Goal: Information Seeking & Learning: Learn about a topic

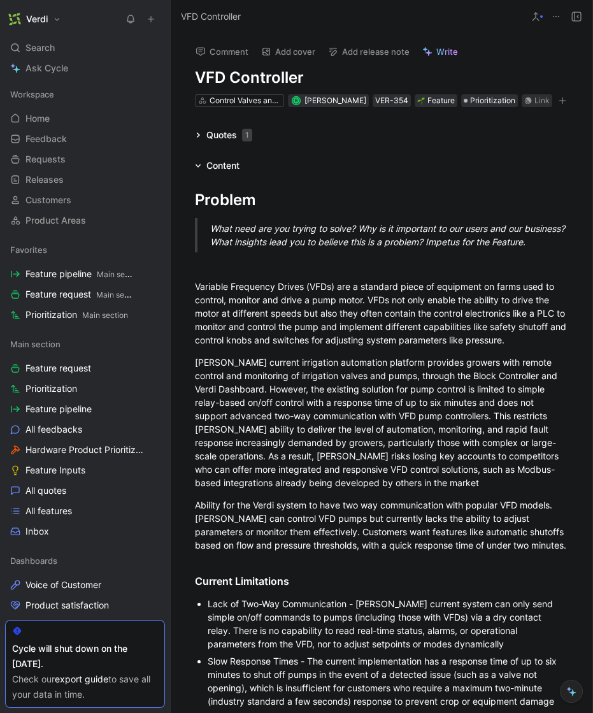
click at [174, 18] on icon at bounding box center [169, 19] width 10 height 10
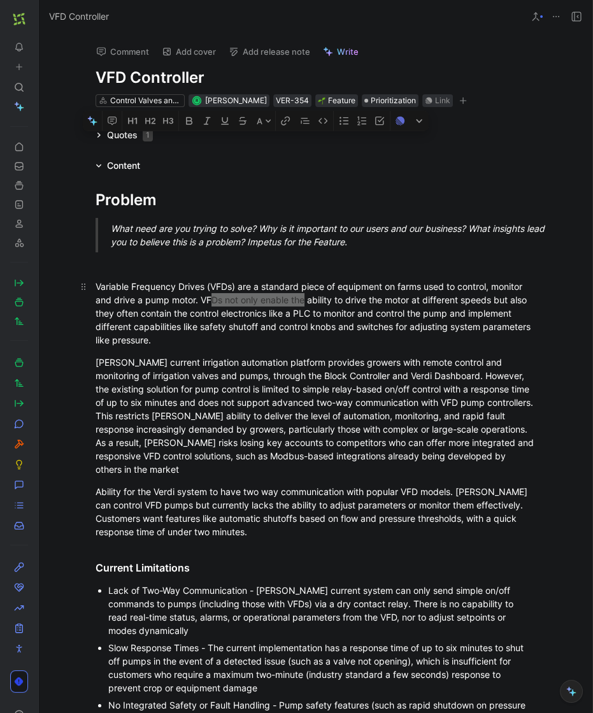
drag, startPoint x: 214, startPoint y: 299, endPoint x: 301, endPoint y: 295, distance: 86.7
click at [301, 295] on div "Variable Frequency Drives (VFDs) are a standard piece of equipment on farms use…" at bounding box center [316, 313] width 441 height 67
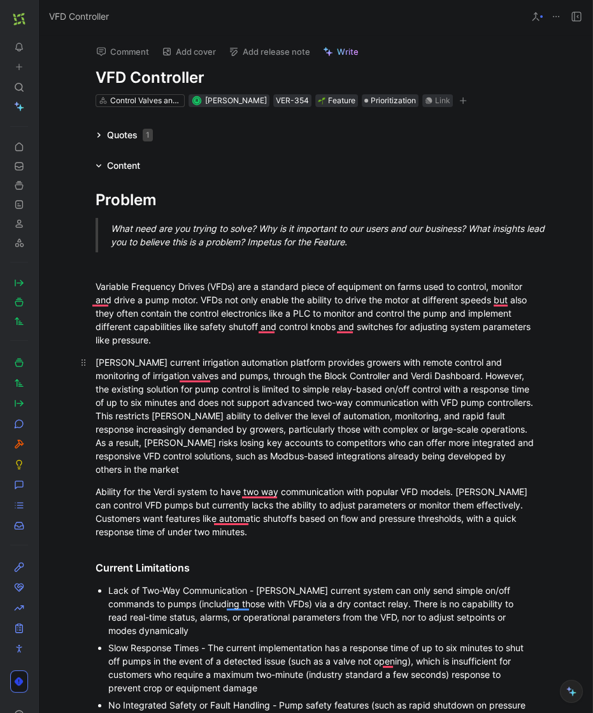
click at [480, 409] on div "Verdi’s current irrigation automation platform provides growers with remote con…" at bounding box center [316, 415] width 441 height 120
click at [482, 415] on div "Verdi’s current irrigation automation platform provides growers with remote con…" at bounding box center [316, 415] width 441 height 120
click at [478, 418] on div "Verdi’s current irrigation automation platform provides growers with remote con…" at bounding box center [316, 415] width 441 height 120
click at [480, 418] on div "Verdi’s current irrigation automation platform provides growers with remote con…" at bounding box center [316, 415] width 441 height 120
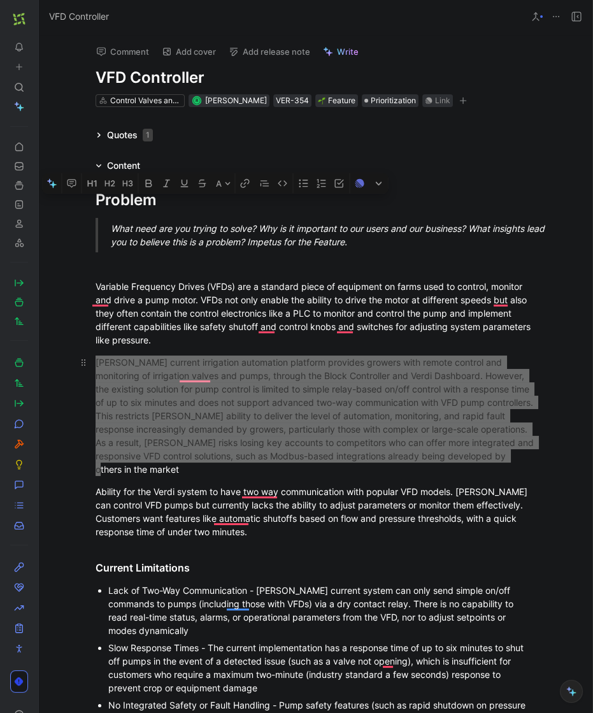
click at [480, 418] on div "Verdi’s current irrigation automation platform provides growers with remote con…" at bounding box center [316, 415] width 441 height 120
click at [437, 415] on div "Verdi’s current irrigation automation platform provides growers with remote con…" at bounding box center [316, 415] width 441 height 120
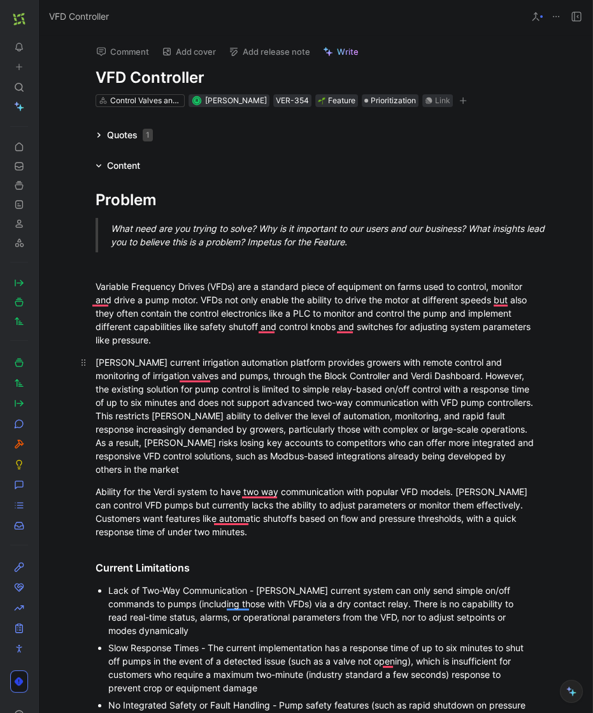
click at [481, 415] on div "Verdi’s current irrigation automation platform provides growers with remote con…" at bounding box center [316, 415] width 441 height 120
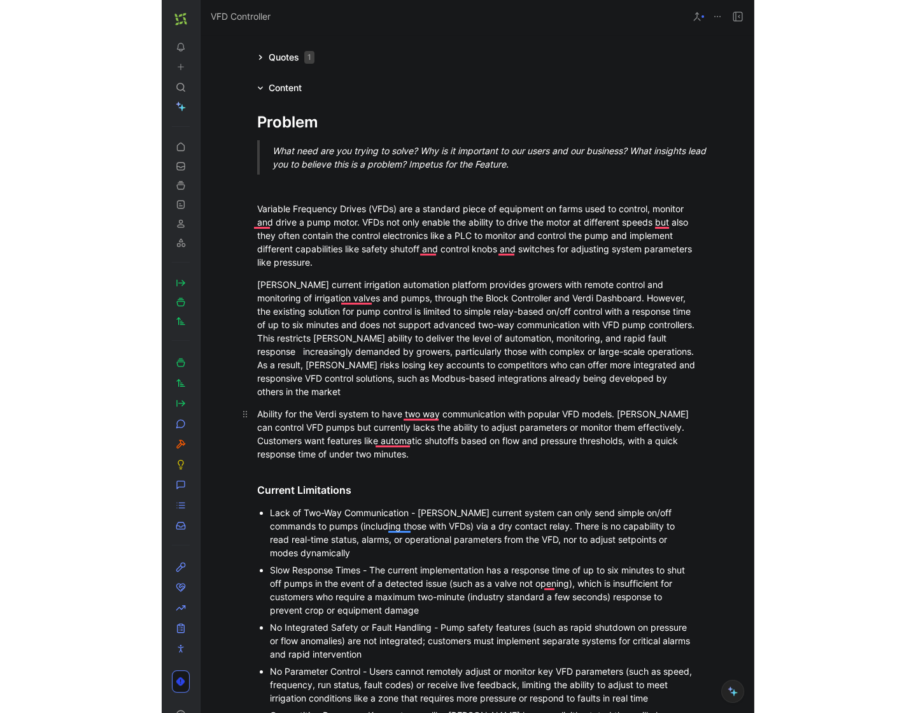
scroll to position [137, 0]
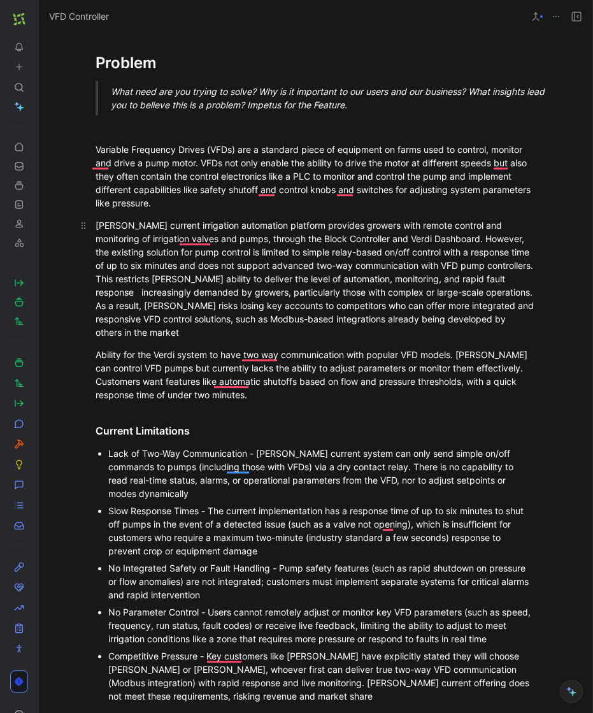
click at [439, 339] on p "Verdi’s current irrigation automation platform provides growers with remote con…" at bounding box center [315, 279] width 489 height 128
click at [96, 251] on div "Verdi’s current irrigation automation platform provides growers with remote con…" at bounding box center [316, 278] width 441 height 120
click at [96, 252] on div "Verdi’s current irrigation automation platform provides growers with remote con…" at bounding box center [316, 278] width 441 height 120
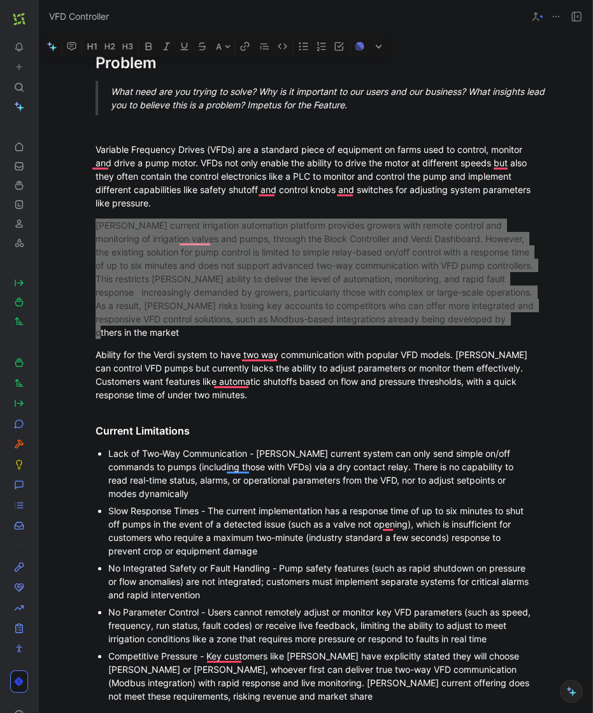
click at [590, 252] on div at bounding box center [592, 356] width 5 height 713
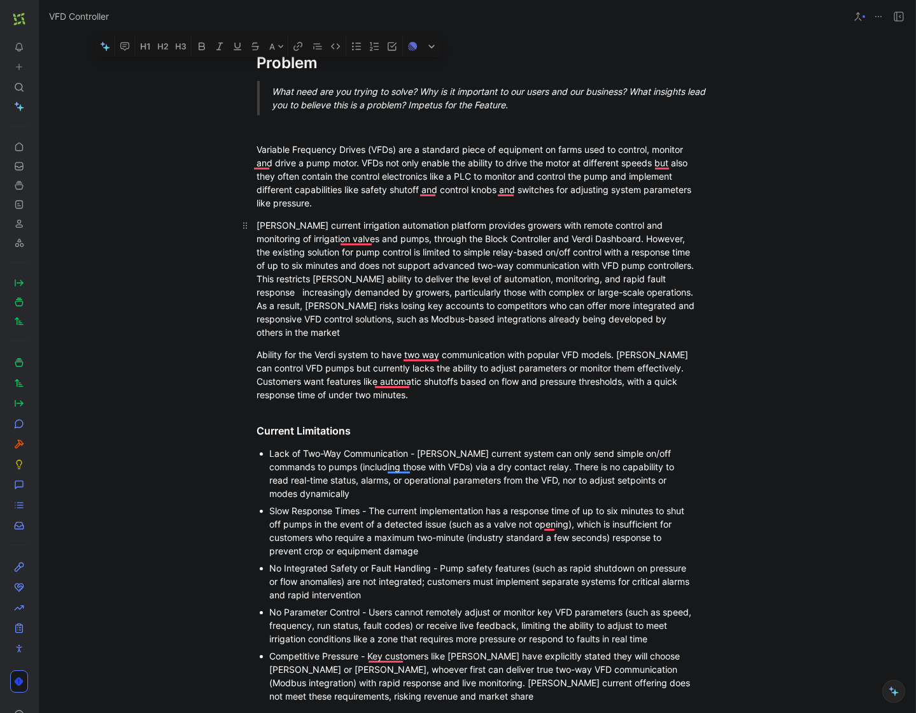
click at [470, 301] on div "Verdi’s current irrigation automation platform provides growers with remote con…" at bounding box center [477, 278] width 441 height 120
click at [499, 302] on div "Verdi’s current irrigation automation platform provides growers with remote con…" at bounding box center [477, 278] width 441 height 120
click at [501, 302] on div "Verdi’s current irrigation automation platform provides growers with remote con…" at bounding box center [477, 278] width 441 height 120
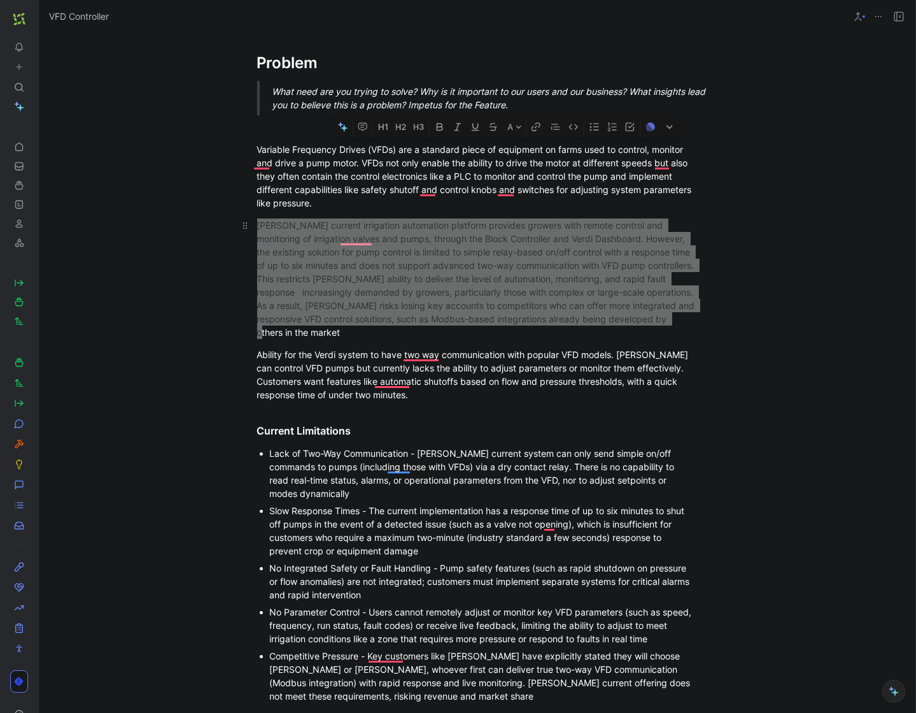
click at [501, 302] on div "Verdi’s current irrigation automation platform provides growers with remote con…" at bounding box center [477, 278] width 441 height 120
click at [522, 306] on div "Verdi’s current irrigation automation platform provides growers with remote con…" at bounding box center [477, 278] width 441 height 120
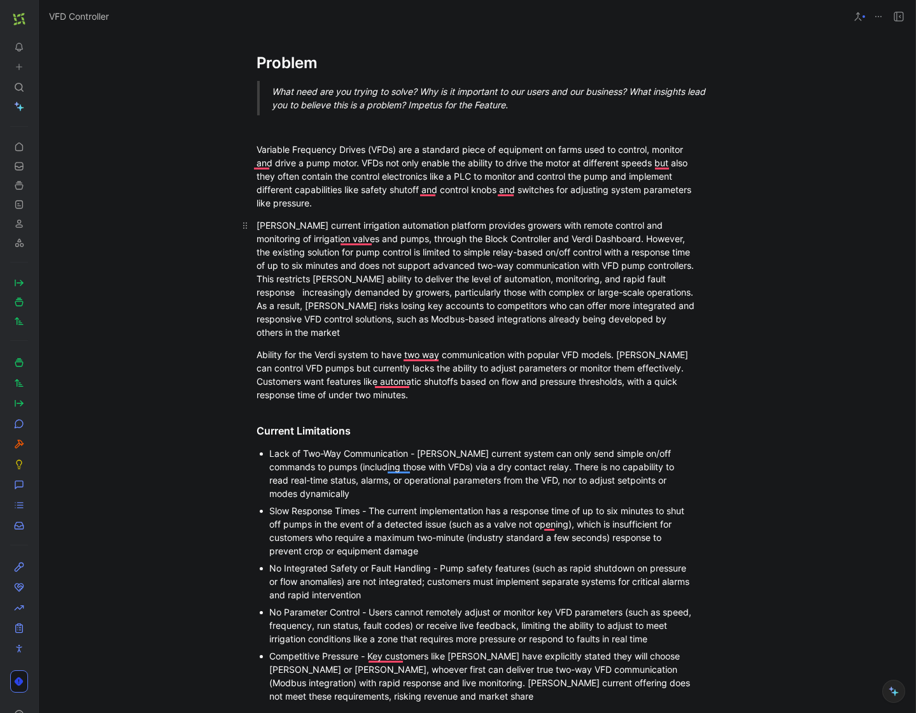
click at [395, 332] on div "Verdi’s current irrigation automation platform provides growers with remote con…" at bounding box center [477, 278] width 441 height 120
drag, startPoint x: 368, startPoint y: 333, endPoint x: 292, endPoint y: 329, distance: 75.9
click at [355, 333] on div "Verdi’s current irrigation automation platform provides growers with remote con…" at bounding box center [477, 278] width 441 height 120
click at [286, 330] on div "Verdi’s current irrigation automation platform provides growers with remote con…" at bounding box center [477, 278] width 441 height 120
click at [285, 330] on div "Verdi’s current irrigation automation platform provides growers with remote con…" at bounding box center [477, 278] width 441 height 120
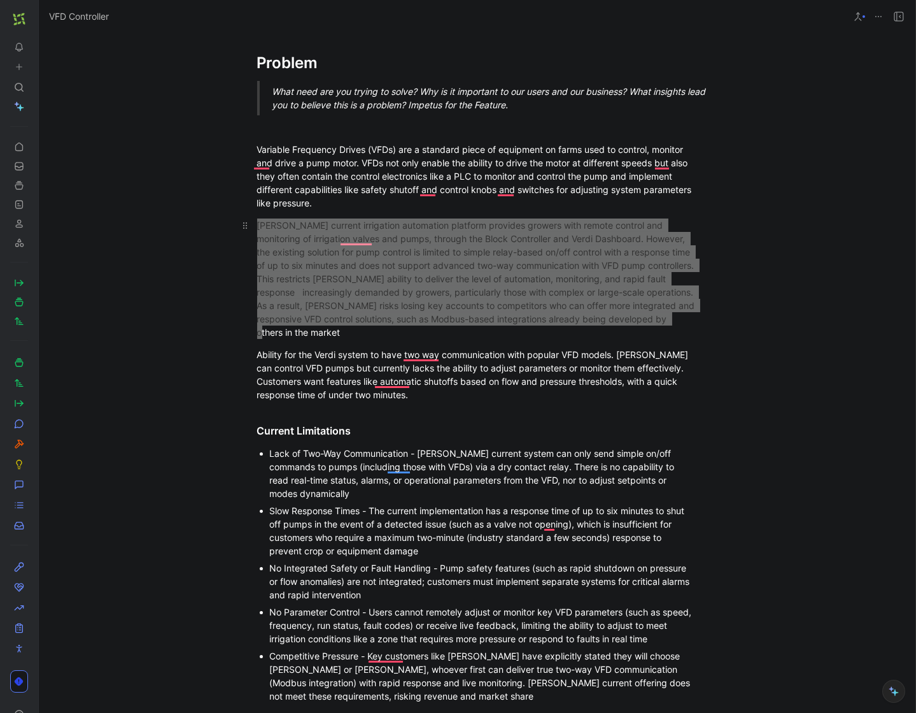
click at [285, 330] on div "Verdi’s current irrigation automation platform provides growers with remote con…" at bounding box center [477, 278] width 441 height 120
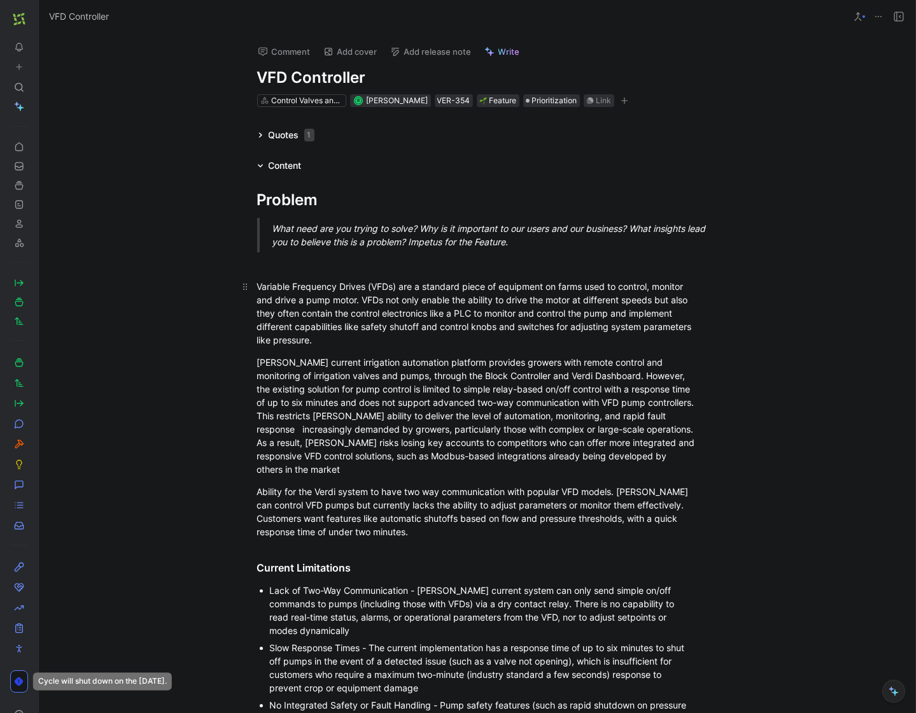
click at [374, 342] on div "Variable Frequency Drives (VFDs) are a standard piece of equipment on farms use…" at bounding box center [477, 313] width 441 height 67
click at [346, 343] on div "Variable Frequency Drives (VFDs) are a standard piece of equipment on farms use…" at bounding box center [477, 313] width 441 height 67
click at [347, 343] on div "Variable Frequency Drives (VFDs) are a standard piece of equipment on farms use…" at bounding box center [477, 313] width 441 height 67
click at [392, 344] on div "Variable Frequency Drives (VFDs) are a standard piece of equipment on farms use…" at bounding box center [477, 313] width 441 height 67
click at [368, 340] on div "Variable Frequency Drives (VFDs) are a standard piece of equipment on farms use…" at bounding box center [477, 313] width 441 height 67
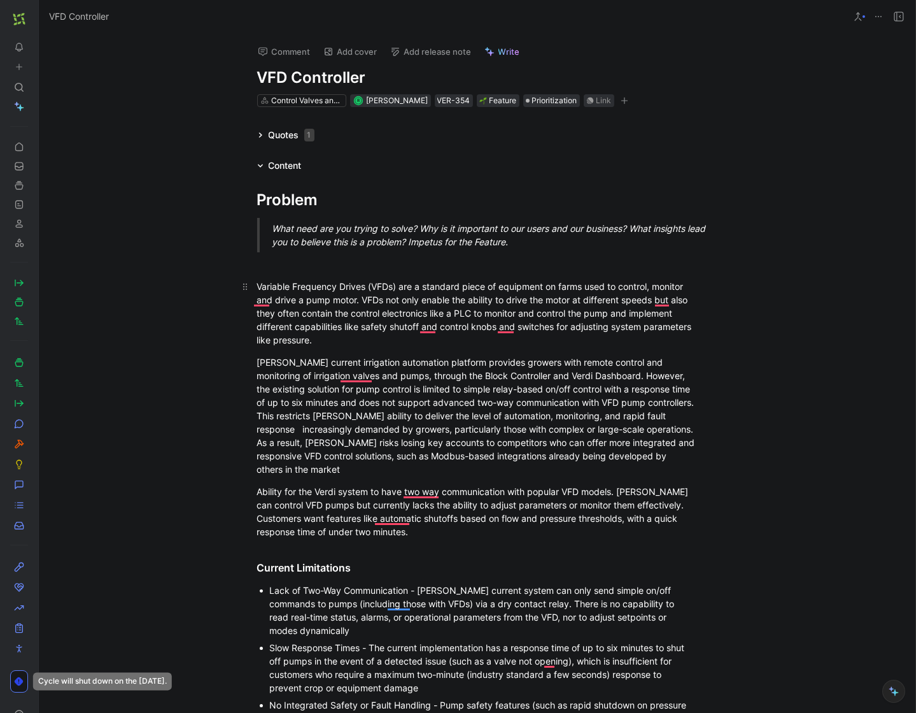
click at [368, 340] on div "Variable Frequency Drives (VFDs) are a standard piece of equipment on farms use…" at bounding box center [477, 313] width 441 height 67
click at [657, 416] on div "Verdi’s current irrigation automation platform provides growers with remote con…" at bounding box center [477, 415] width 441 height 120
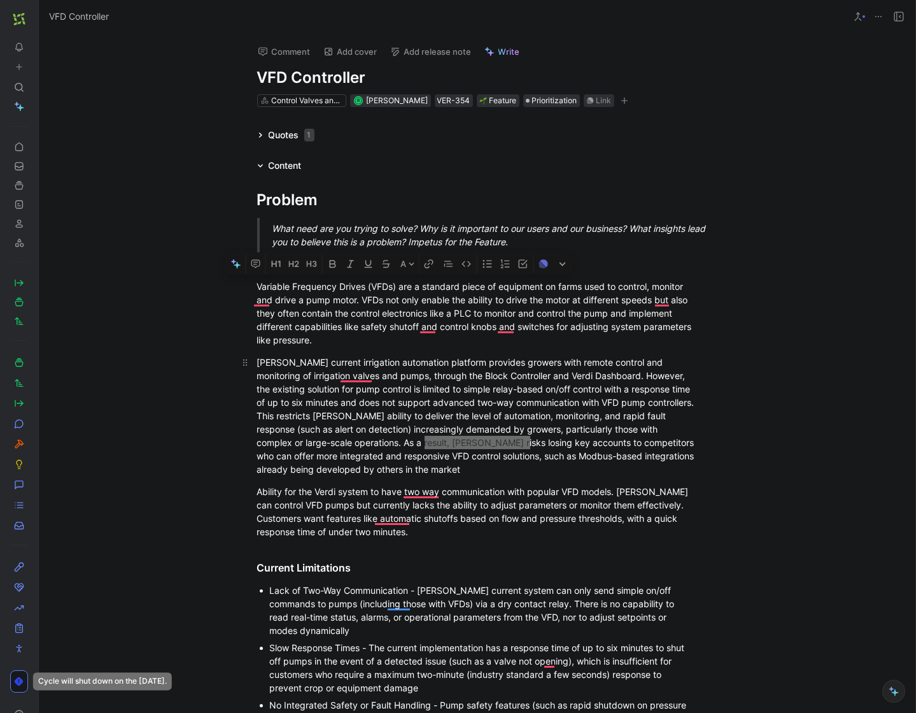
drag, startPoint x: 371, startPoint y: 440, endPoint x: 462, endPoint y: 446, distance: 91.9
click at [462, 446] on div "[PERSON_NAME] current irrigation automation platform provides growers with remo…" at bounding box center [477, 415] width 441 height 120
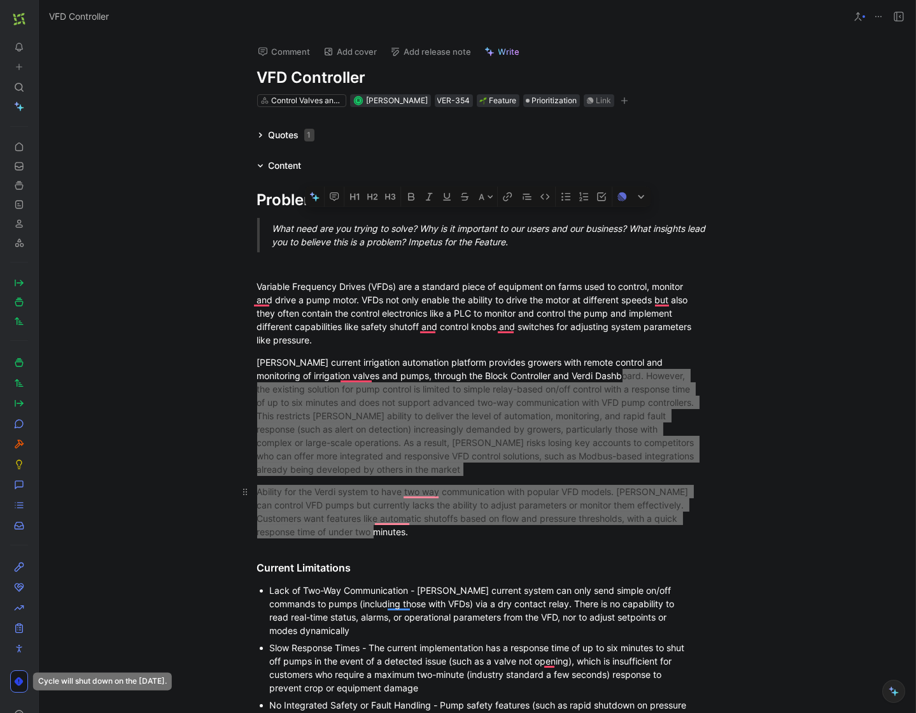
drag, startPoint x: 590, startPoint y: 377, endPoint x: 440, endPoint y: 540, distance: 221.7
copy div "However, the existing solution for pump control is limited to simple relay-base…"
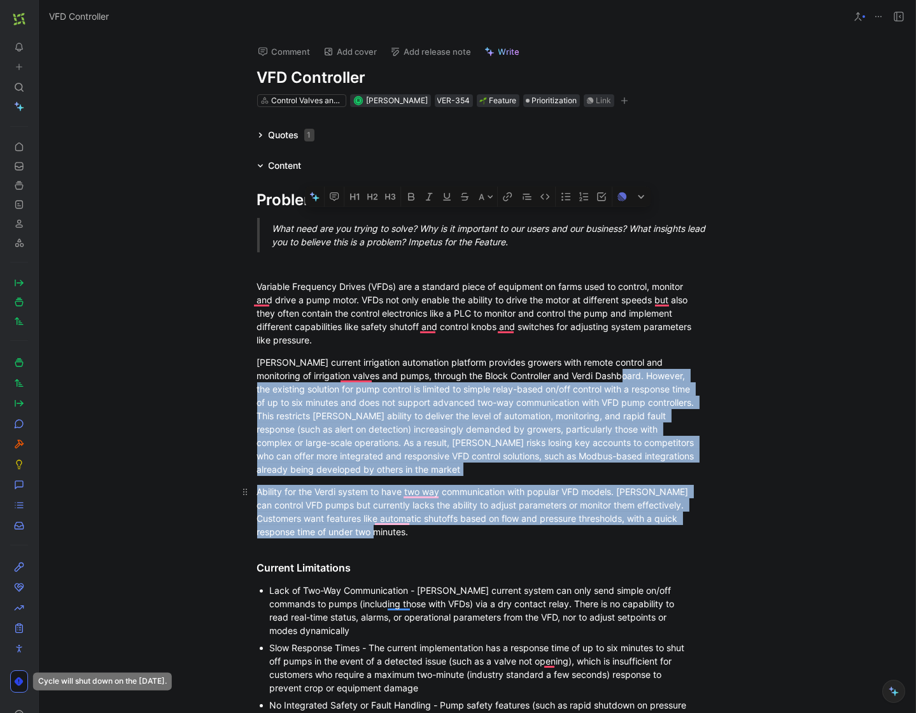
click at [589, 494] on div "Ability for the Verdi system to have two way communication with popular VFD mod…" at bounding box center [477, 511] width 441 height 53
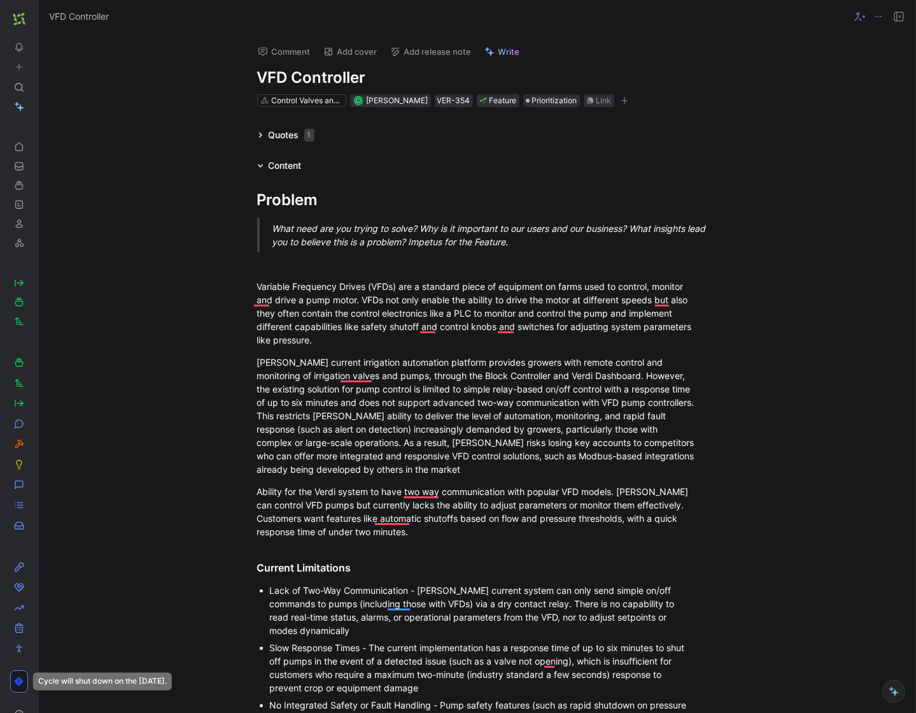
click at [37, 16] on icon at bounding box center [42, 19] width 10 height 10
click at [40, 19] on use at bounding box center [42, 19] width 8 height 8
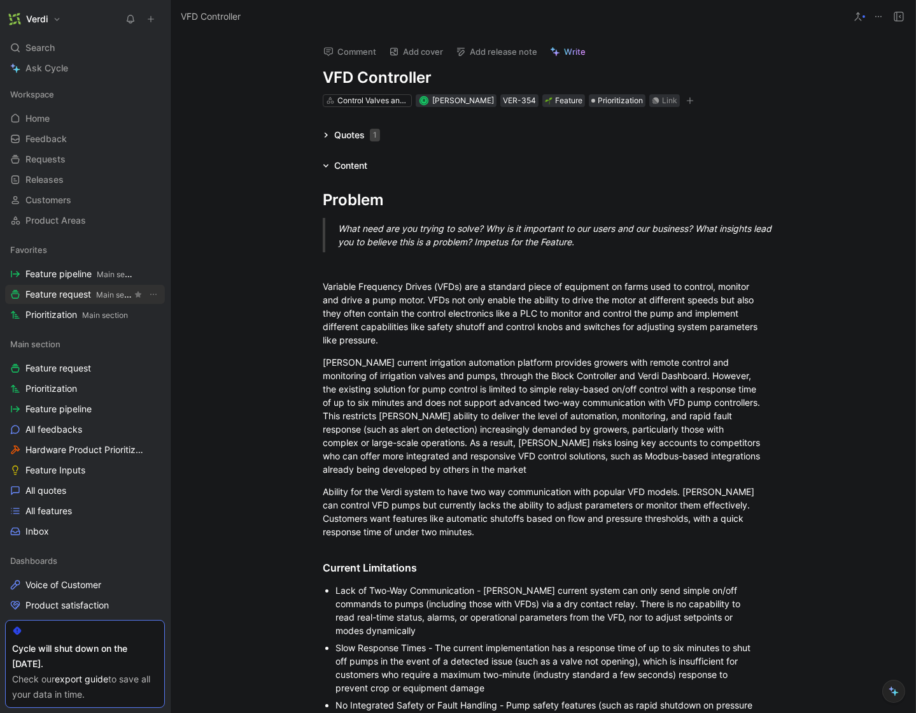
click at [77, 290] on span "Feature request Main section" at bounding box center [78, 294] width 106 height 13
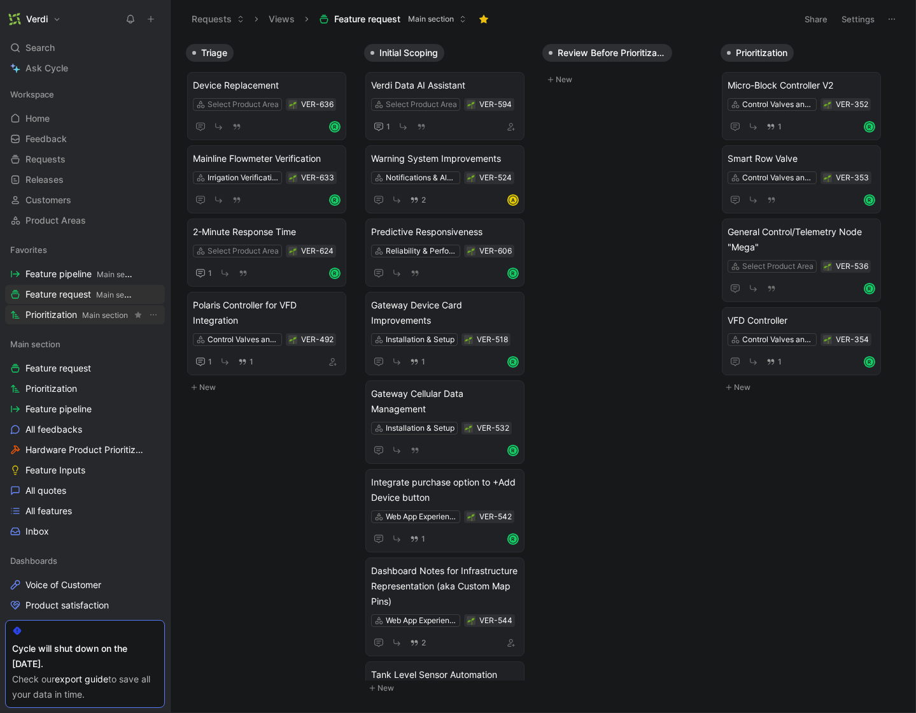
click at [80, 320] on span "Prioritization Main section" at bounding box center [76, 314] width 103 height 13
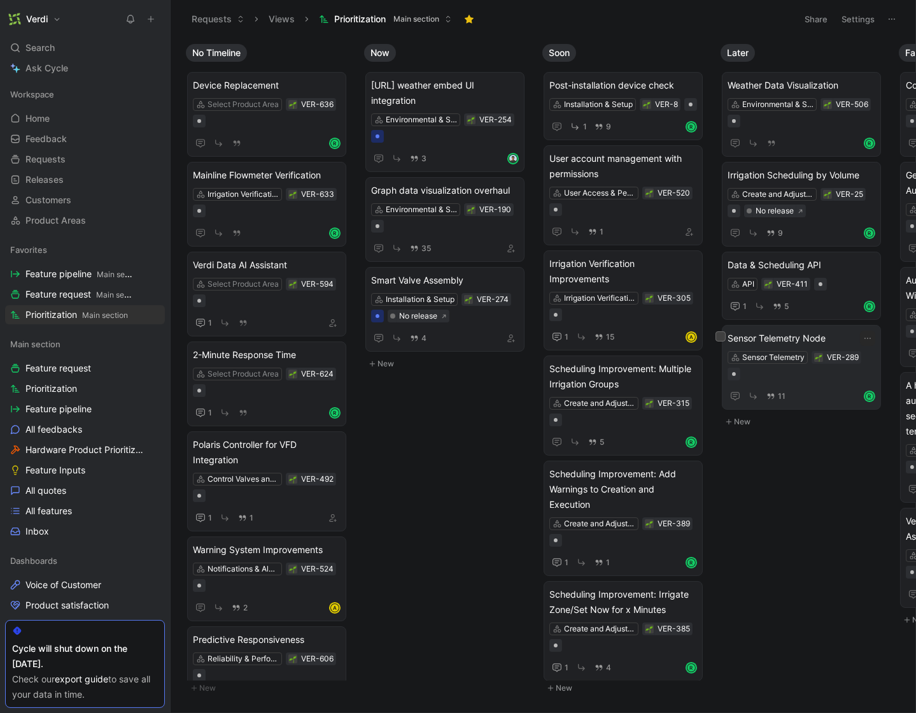
click at [806, 336] on span "Sensor Telemetry Node" at bounding box center [802, 337] width 148 height 15
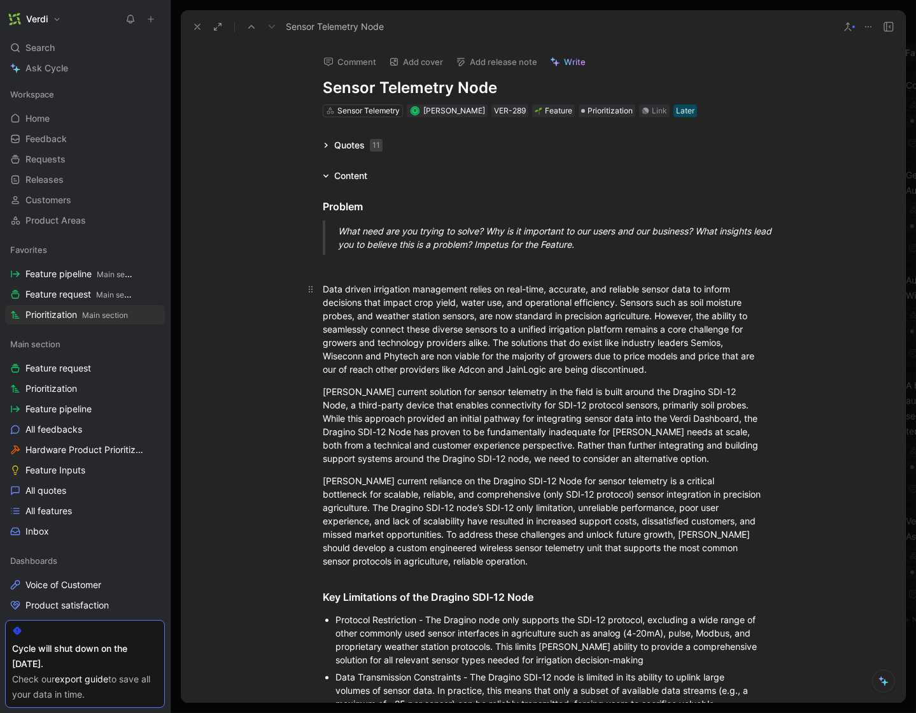
click at [474, 348] on div "Data driven irrigation management relies on real-time, accurate, and reliable s…" at bounding box center [543, 329] width 441 height 94
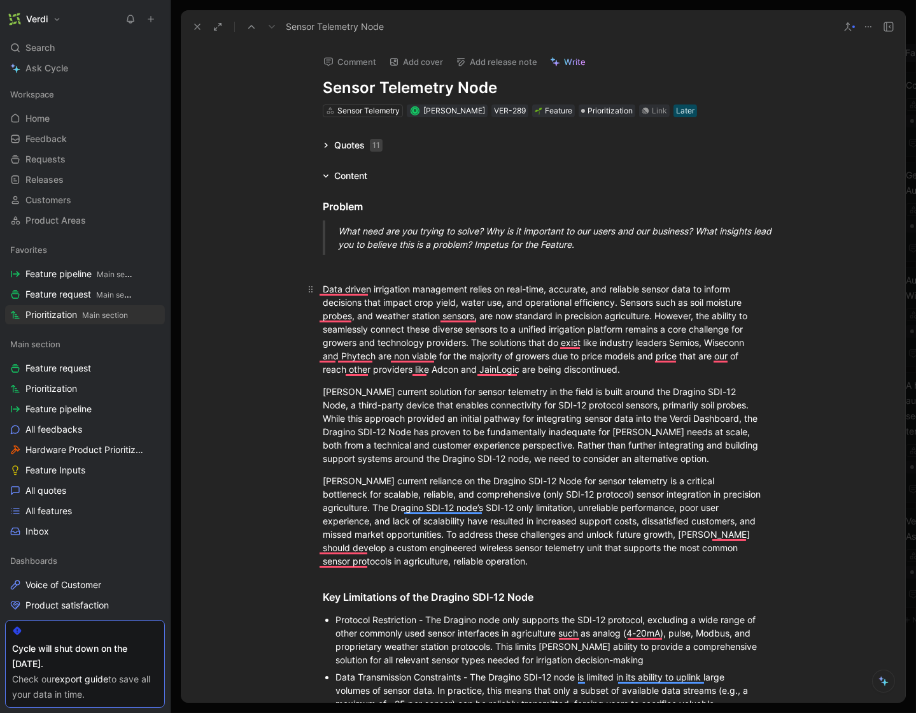
click at [525, 330] on div "Data driven irrigation management relies on real-time, accurate, and reliable s…" at bounding box center [543, 329] width 441 height 94
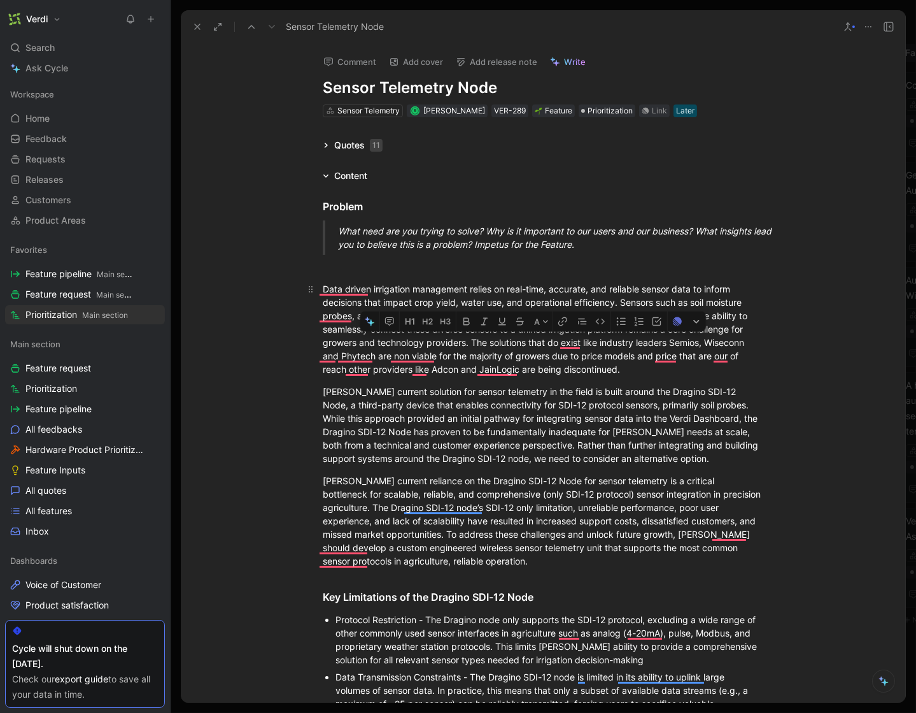
click at [525, 330] on div "Data driven irrigation management relies on real-time, accurate, and reliable s…" at bounding box center [543, 329] width 441 height 94
click at [713, 332] on div "Data driven irrigation management relies on real-time, accurate, and reliable s…" at bounding box center [543, 329] width 441 height 94
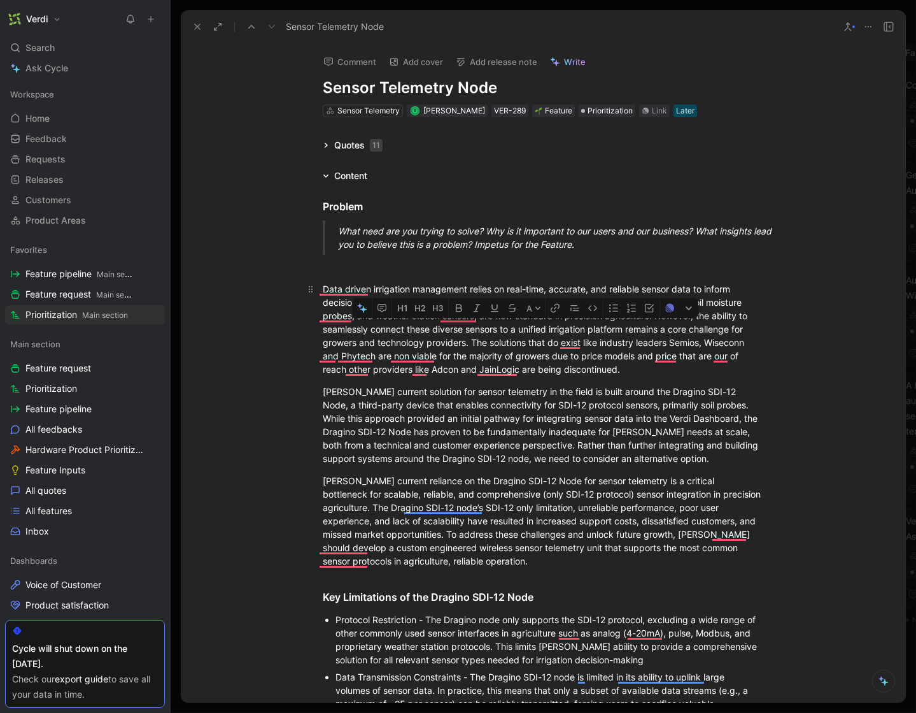
drag, startPoint x: 660, startPoint y: 316, endPoint x: 389, endPoint y: 332, distance: 271.7
click at [389, 332] on div "Data driven irrigation management relies on real-time, accurate, and reliable s…" at bounding box center [543, 329] width 441 height 94
click at [390, 331] on div "Data driven irrigation management relies on real-time, accurate, and reliable s…" at bounding box center [543, 329] width 441 height 94
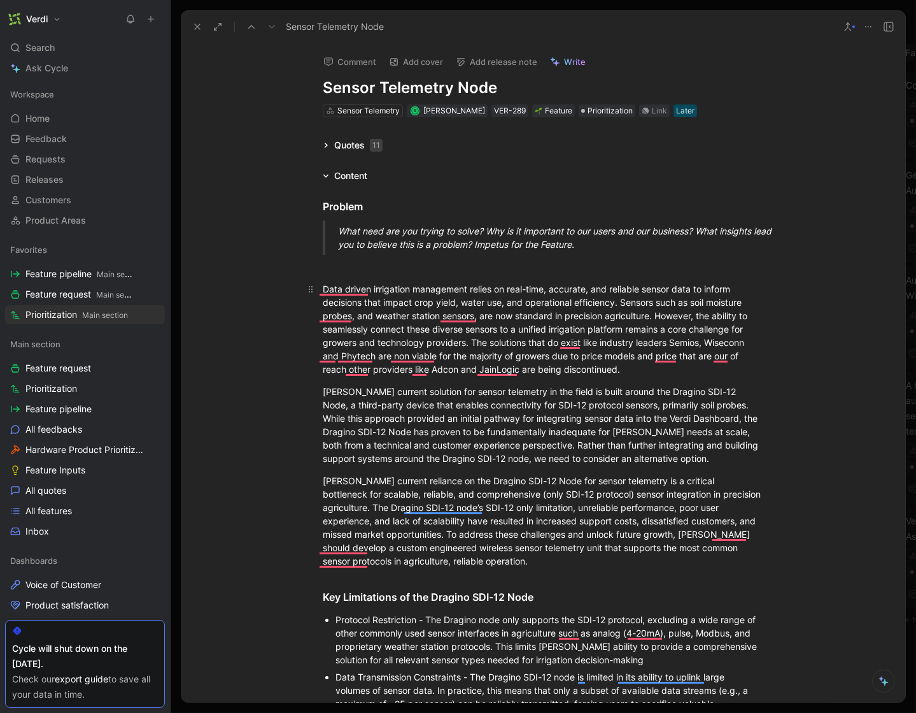
click at [339, 329] on div "Data driven irrigation management relies on real-time, accurate, and reliable s…" at bounding box center [543, 329] width 441 height 94
click at [339, 328] on div "Data driven irrigation management relies on real-time, accurate, and reliable s…" at bounding box center [543, 329] width 441 height 94
click at [541, 331] on div "Data driven irrigation management relies on real-time, accurate, and reliable s…" at bounding box center [543, 329] width 441 height 94
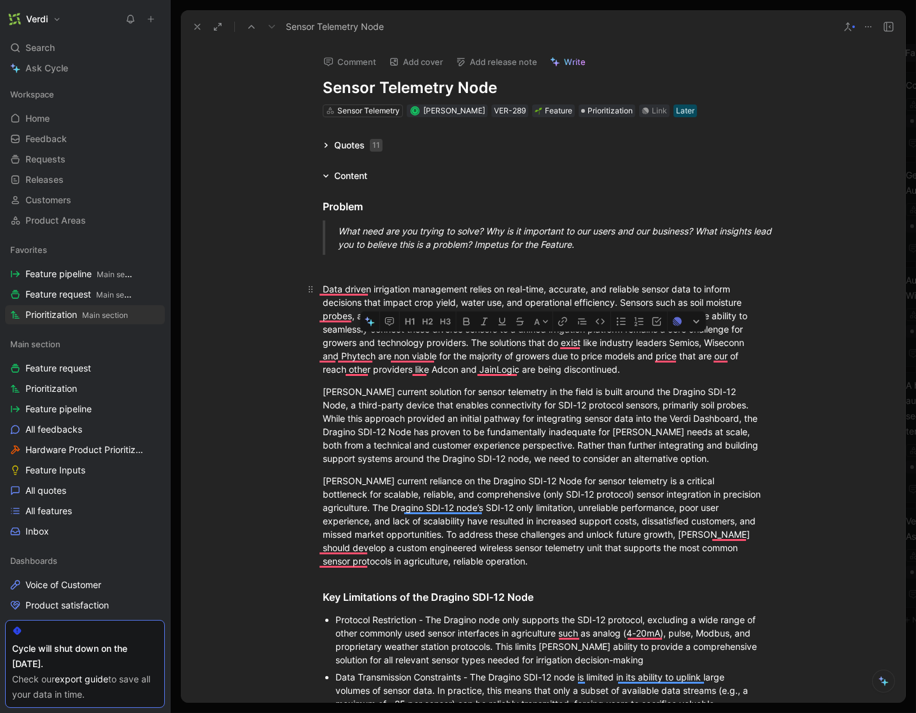
click at [541, 331] on div "Data driven irrigation management relies on real-time, accurate, and reliable s…" at bounding box center [543, 329] width 441 height 94
drag, startPoint x: 541, startPoint y: 331, endPoint x: 529, endPoint y: 330, distance: 12.8
click at [529, 331] on div "Data driven irrigation management relies on real-time, accurate, and reliable s…" at bounding box center [543, 329] width 441 height 94
click at [737, 339] on div "Data driven irrigation management relies on real-time, accurate, and reliable s…" at bounding box center [543, 329] width 441 height 94
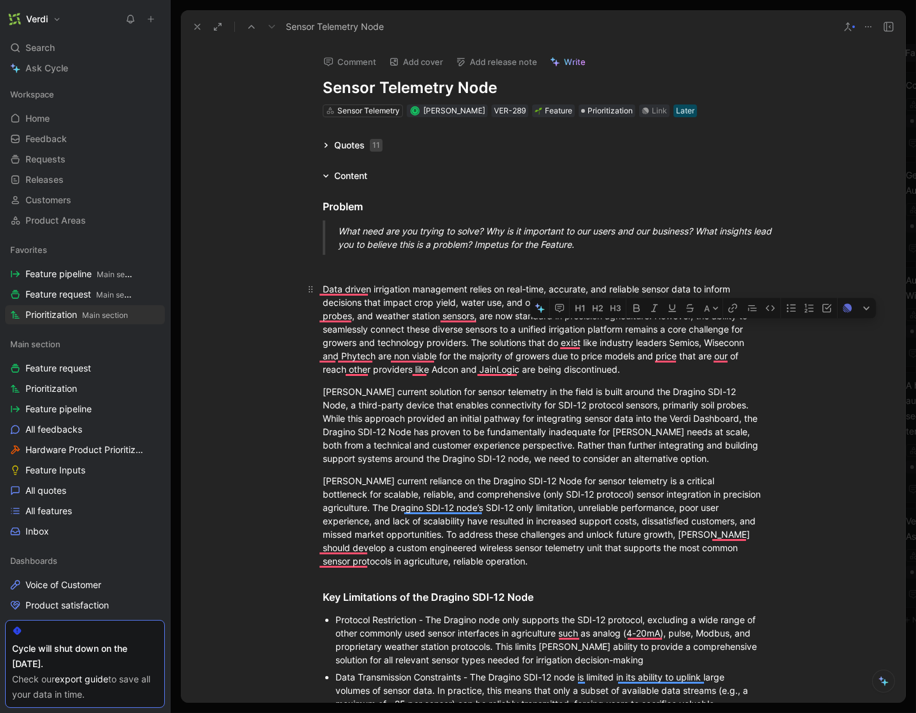
drag, startPoint x: 674, startPoint y: 316, endPoint x: 732, endPoint y: 316, distance: 57.3
click at [732, 316] on div "Data driven irrigation management relies on real-time, accurate, and reliable s…" at bounding box center [543, 329] width 441 height 94
click at [366, 332] on div "Data driven irrigation management relies on real-time, accurate, and reliable s…" at bounding box center [543, 329] width 441 height 94
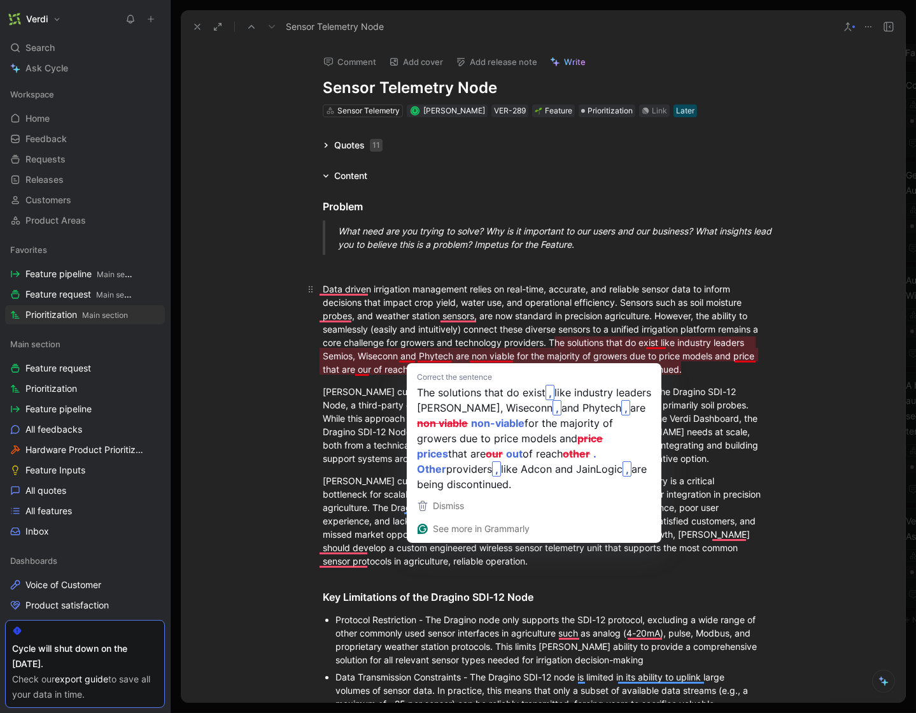
click at [501, 336] on div "Data driven irrigation management relies on real-time, accurate, and reliable s…" at bounding box center [543, 329] width 441 height 94
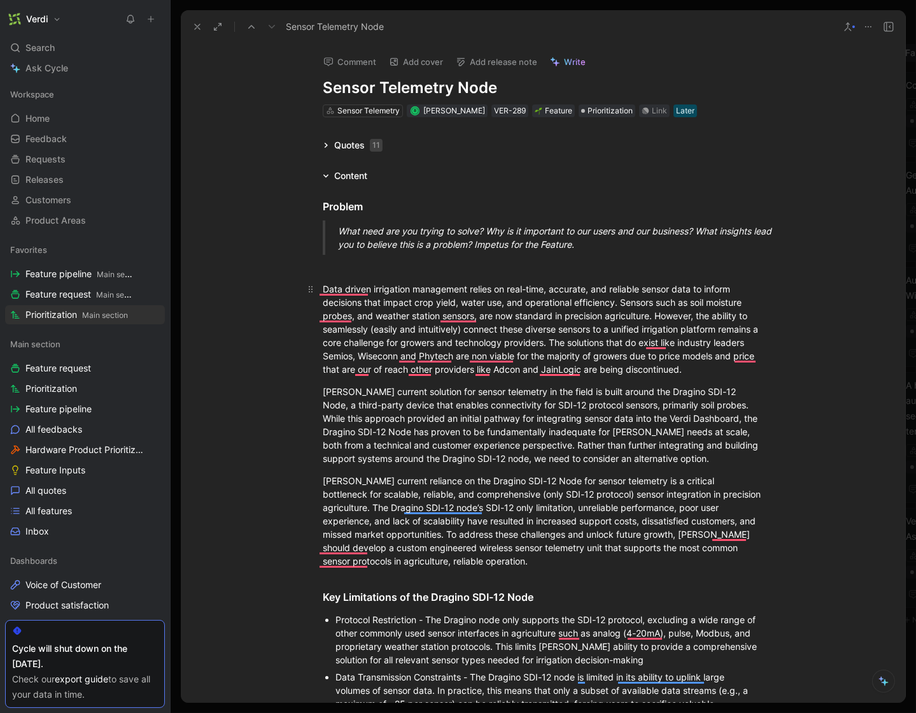
click at [635, 329] on div "Data driven irrigation management relies on real-time, accurate, and reliable s…" at bounding box center [543, 329] width 441 height 94
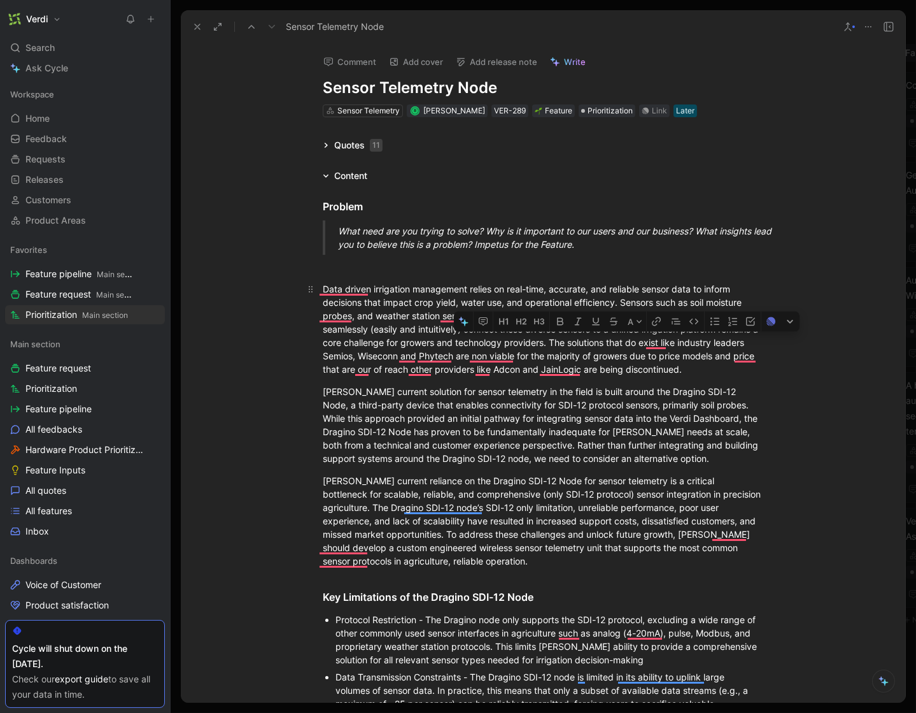
click at [635, 329] on div "Data driven irrigation management relies on real-time, accurate, and reliable s…" at bounding box center [543, 329] width 441 height 94
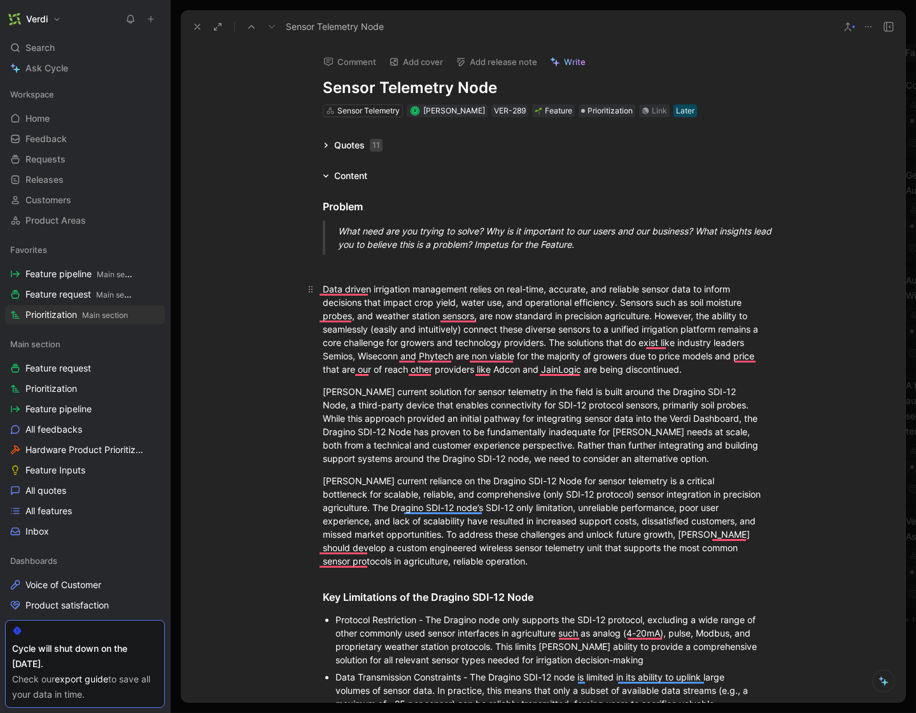
click at [711, 282] on div "Data driven irrigation management relies on real-time, accurate, and reliable s…" at bounding box center [543, 329] width 441 height 94
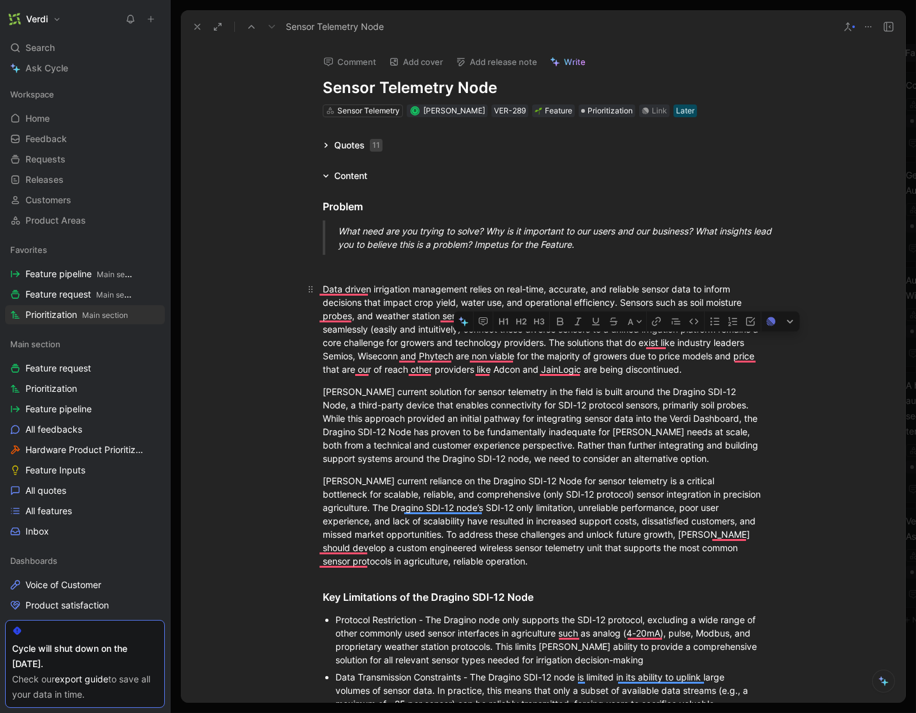
drag, startPoint x: 613, startPoint y: 331, endPoint x: 639, endPoint y: 329, distance: 26.2
click at [639, 329] on div "Data driven irrigation management relies on real-time, accurate, and reliable s…" at bounding box center [543, 329] width 441 height 94
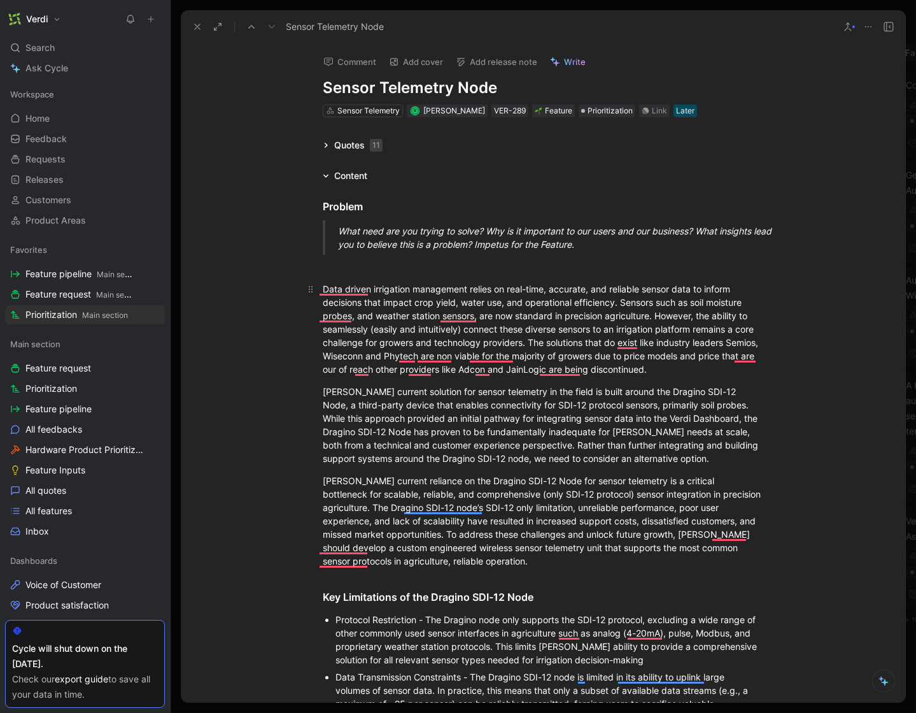
click at [656, 329] on div "Data driven irrigation management relies on real-time, accurate, and reliable s…" at bounding box center [543, 329] width 441 height 94
click at [520, 343] on div "Data driven irrigation management relies on real-time, accurate, and reliable s…" at bounding box center [543, 329] width 441 height 94
click at [653, 327] on div "Data driven irrigation management relies on real-time, accurate, and reliable s…" at bounding box center [543, 329] width 441 height 94
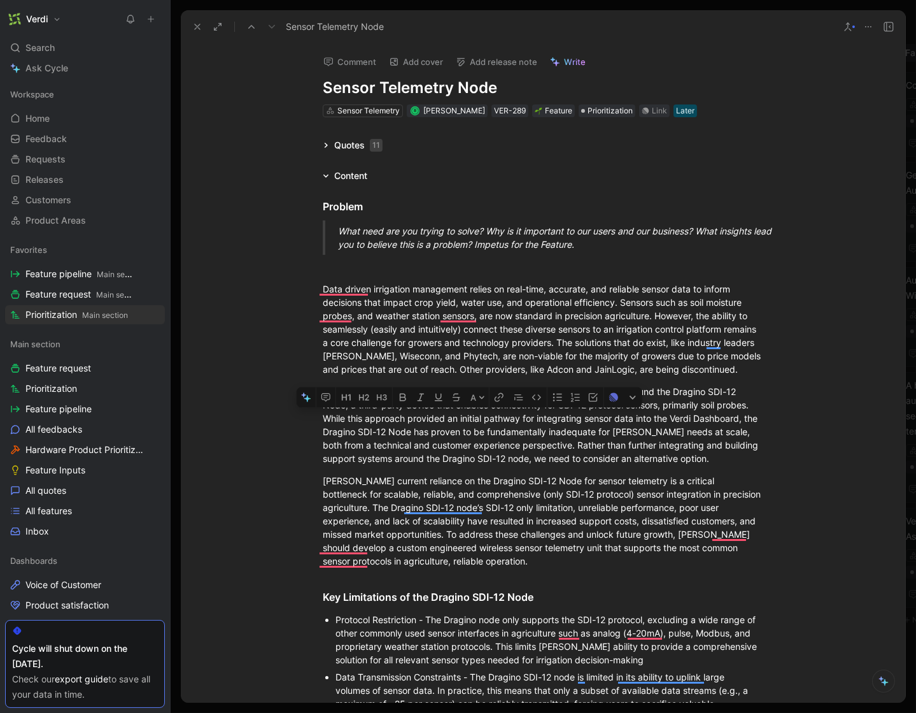
drag, startPoint x: 426, startPoint y: 402, endPoint x: 544, endPoint y: 403, distance: 118.4
click at [544, 403] on div "[PERSON_NAME] current solution for sensor telemetry in the field is built aroun…" at bounding box center [543, 425] width 441 height 80
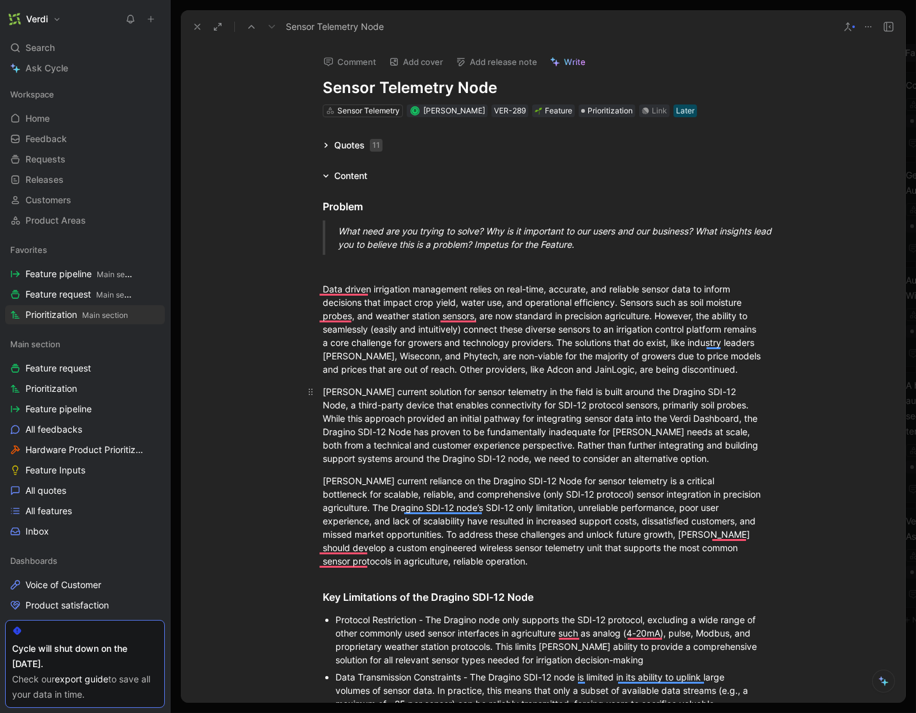
click at [467, 441] on div "[PERSON_NAME] current solution for sensor telemetry in the field is built aroun…" at bounding box center [543, 425] width 441 height 80
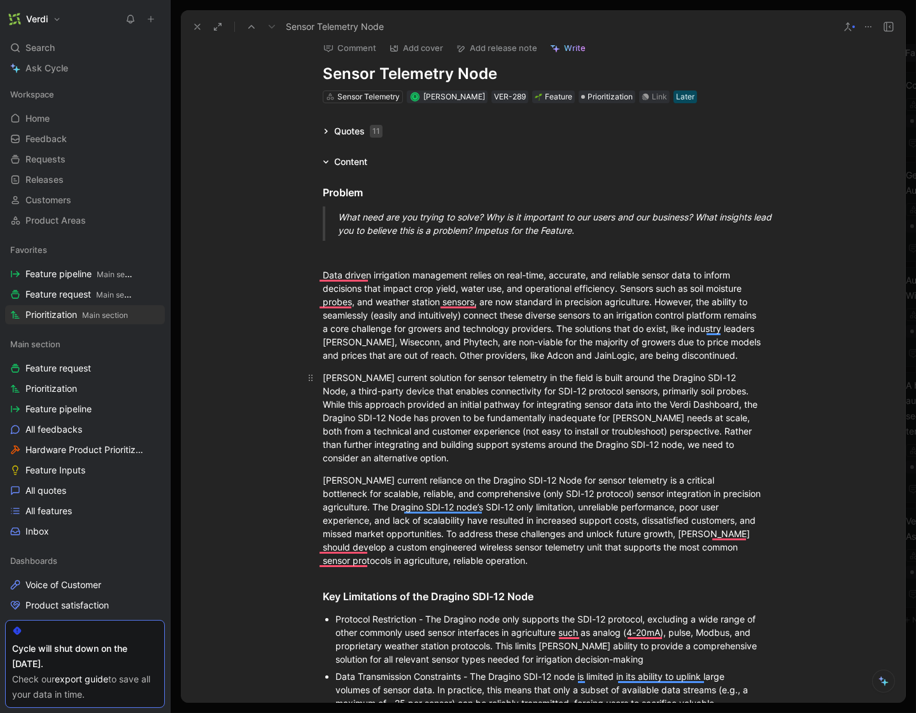
scroll to position [22, 0]
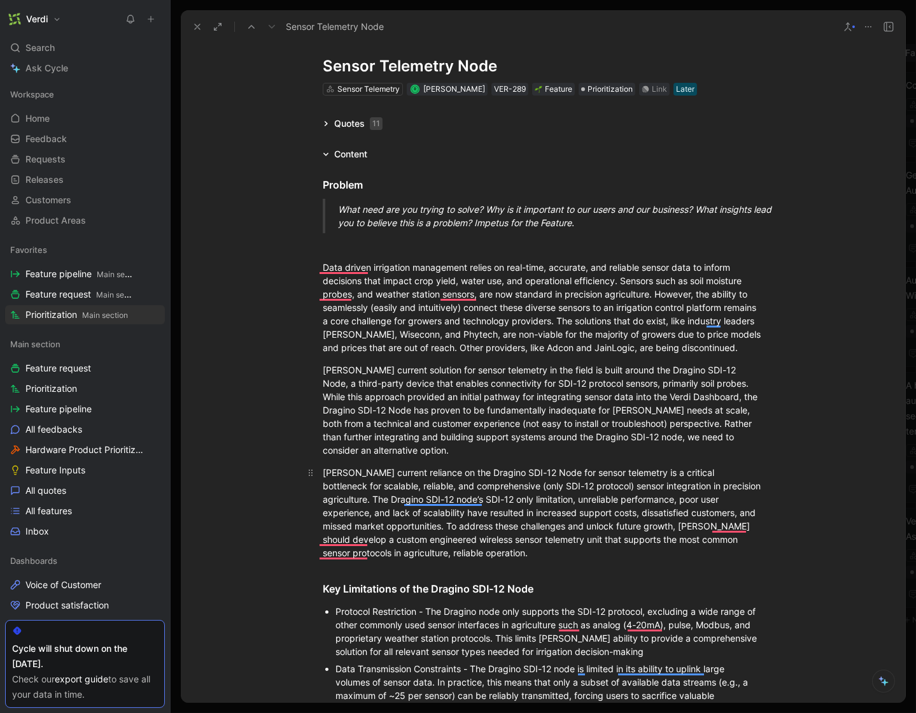
click at [467, 480] on div "[PERSON_NAME] current reliance on the Dragino SDI-12 Node for sensor telemetry …" at bounding box center [543, 512] width 441 height 94
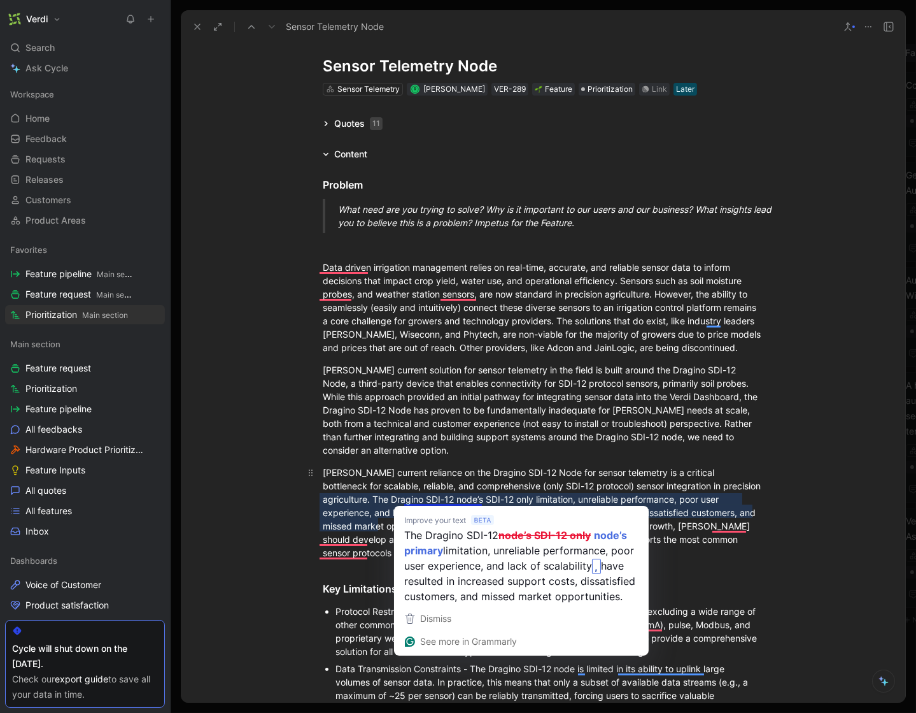
click at [436, 497] on div "[PERSON_NAME] current reliance on the Dragino SDI-12 Node for sensor telemetry …" at bounding box center [543, 512] width 441 height 94
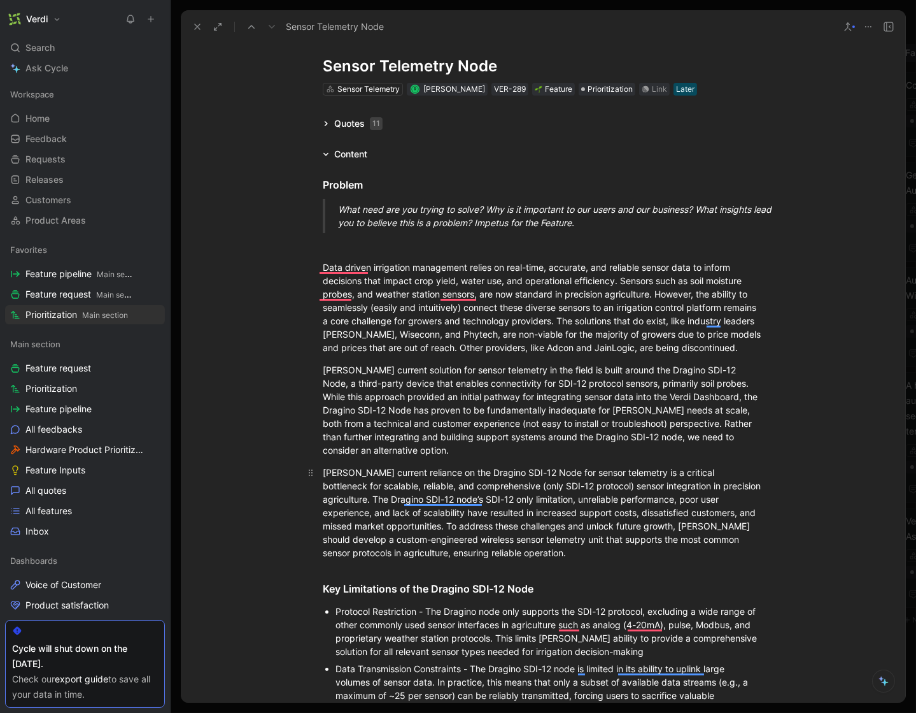
click at [395, 552] on div "[PERSON_NAME] current reliance on the Dragino SDI-12 Node for sensor telemetry …" at bounding box center [543, 512] width 441 height 94
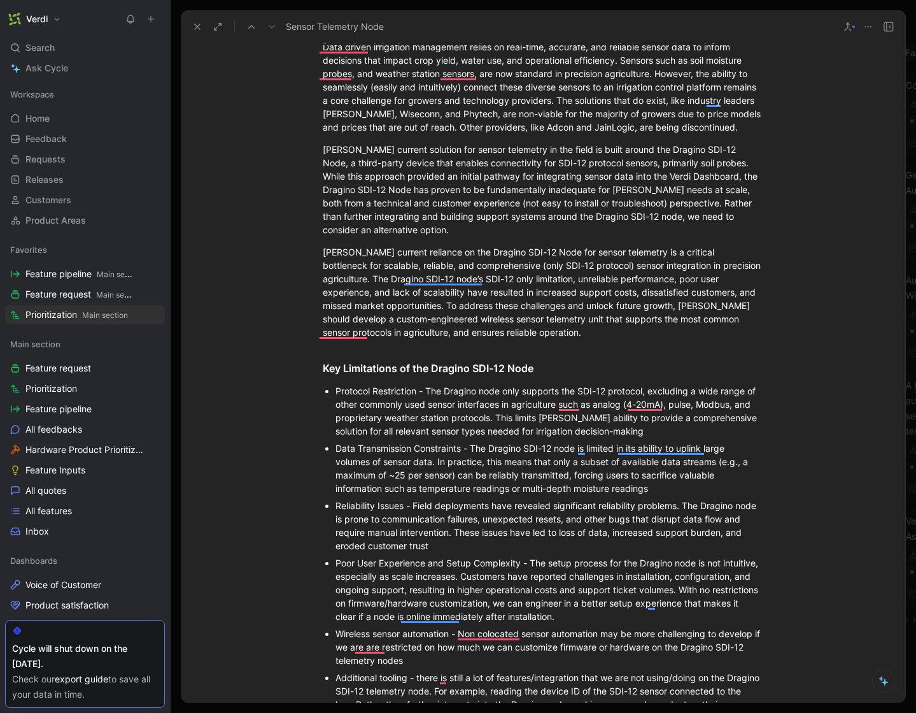
scroll to position [0, 0]
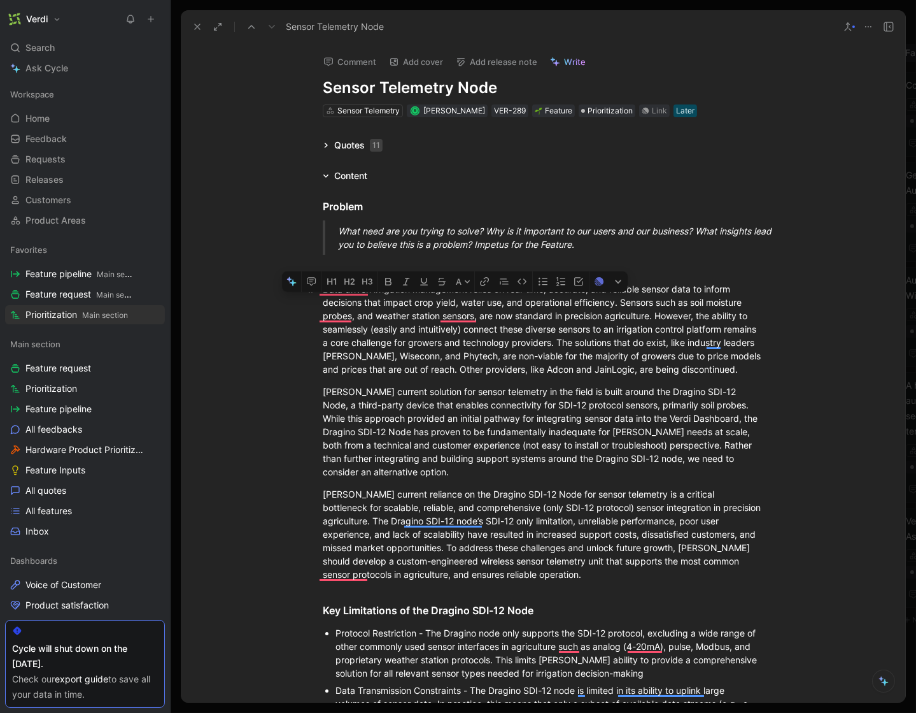
drag, startPoint x: 398, startPoint y: 288, endPoint x: 540, endPoint y: 292, distance: 142.0
click at [540, 292] on div "Data driven irrigation management relies on real-time, accurate, and reliable s…" at bounding box center [543, 329] width 441 height 94
drag, startPoint x: 404, startPoint y: 301, endPoint x: 451, endPoint y: 298, distance: 47.8
click at [451, 298] on div "Data driven irrigation management relies on real-time, accurate, and reliable s…" at bounding box center [543, 329] width 441 height 94
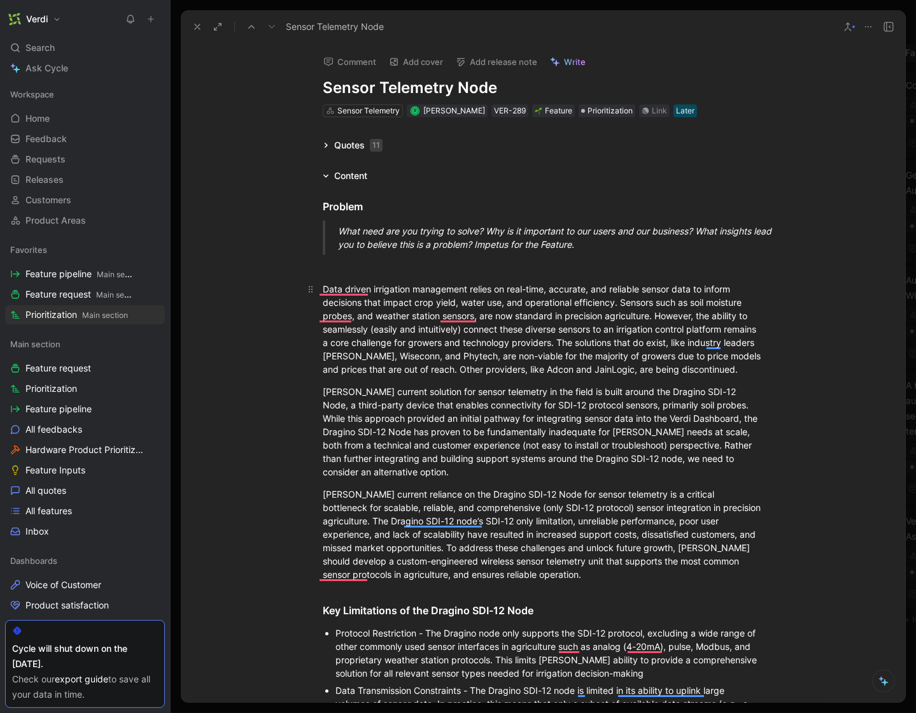
click at [451, 298] on div "Data driven irrigation management relies on real-time, accurate, and reliable s…" at bounding box center [543, 329] width 441 height 94
click at [690, 299] on div "Data driven irrigation management relies on real-time, accurate, and reliable s…" at bounding box center [543, 329] width 441 height 94
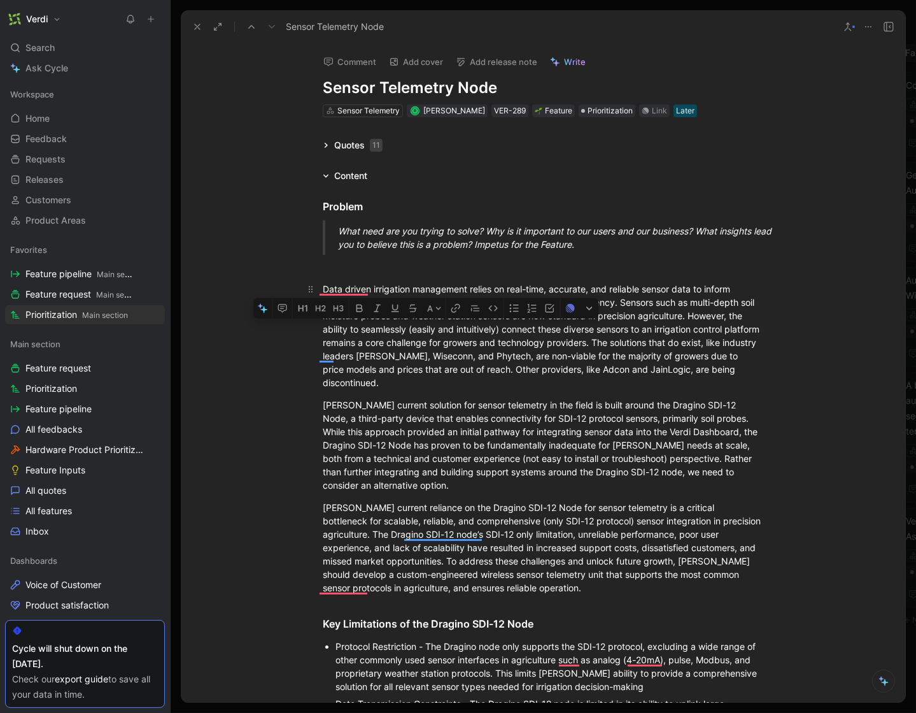
click at [409, 314] on div "Data driven irrigation management relies on real-time, accurate, and reliable s…" at bounding box center [543, 335] width 441 height 107
click at [652, 330] on div "Data driven irrigation management relies on real-time, accurate, and reliable s…" at bounding box center [543, 335] width 441 height 107
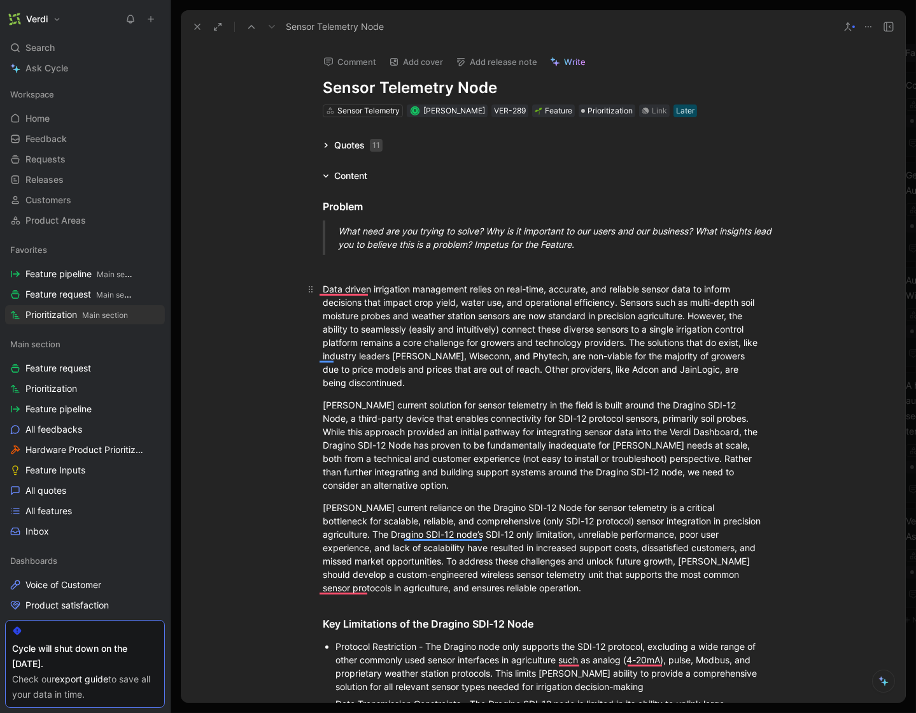
click at [720, 331] on div "Data driven irrigation management relies on real-time, accurate, and reliable s…" at bounding box center [543, 335] width 441 height 107
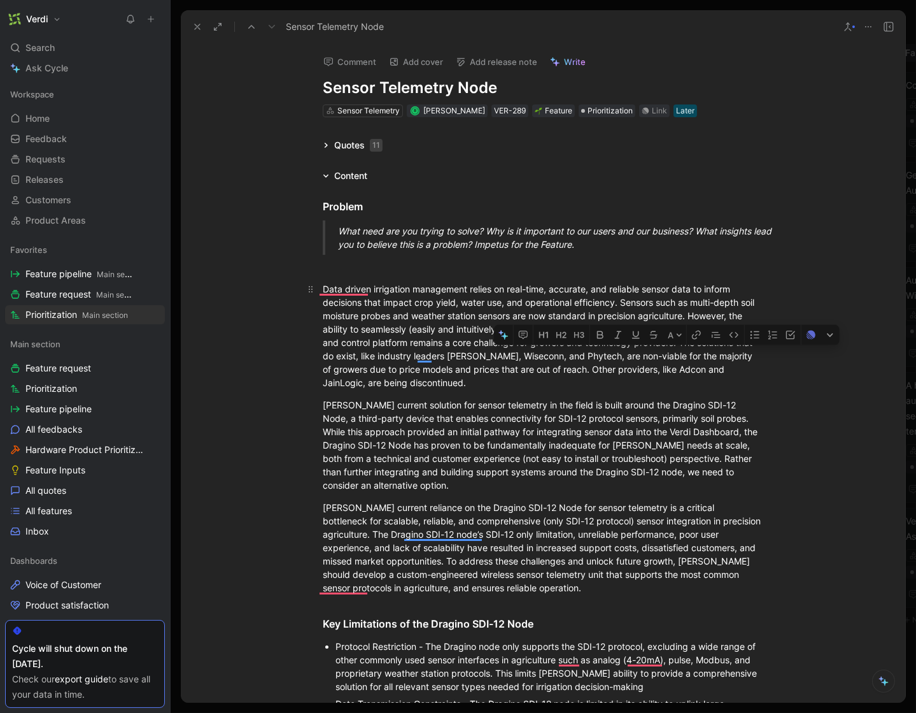
drag, startPoint x: 721, startPoint y: 339, endPoint x: 615, endPoint y: 344, distance: 105.8
click at [615, 344] on div "Data driven irrigation management relies on real-time, accurate, and reliable s…" at bounding box center [543, 335] width 441 height 107
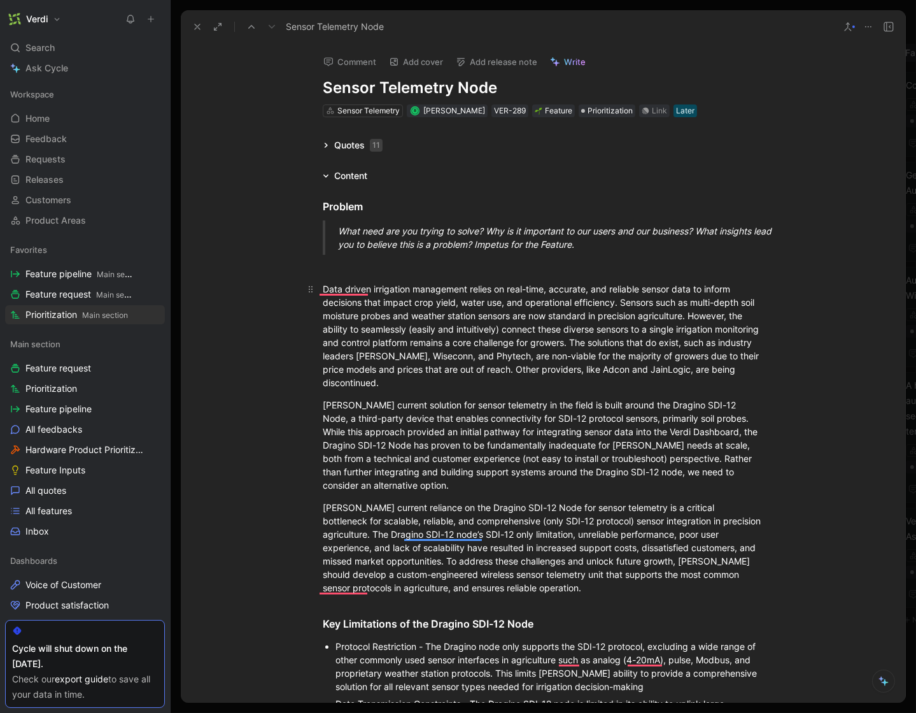
drag, startPoint x: 644, startPoint y: 339, endPoint x: 705, endPoint y: 339, distance: 61.1
click at [705, 339] on div "Data driven irrigation management relies on real-time, accurate, and reliable s…" at bounding box center [543, 335] width 441 height 107
click at [739, 342] on div "Data driven irrigation management relies on real-time, accurate, and reliable s…" at bounding box center [543, 335] width 441 height 107
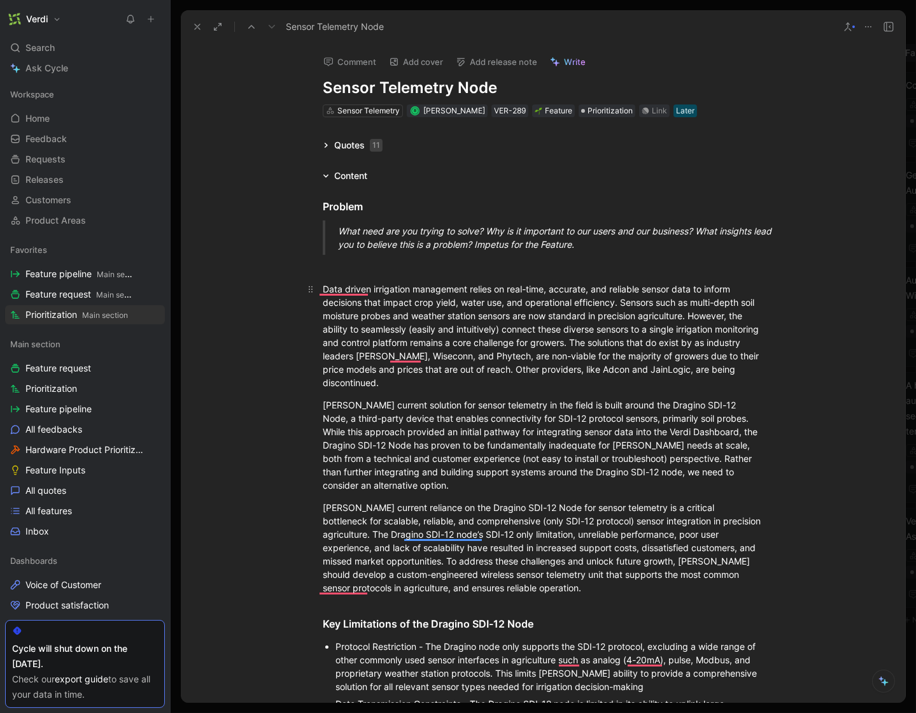
click at [745, 343] on div "Data driven irrigation management relies on real-time, accurate, and reliable s…" at bounding box center [543, 335] width 441 height 107
click at [390, 359] on div "Data driven irrigation management relies on real-time, accurate, and reliable s…" at bounding box center [543, 335] width 441 height 107
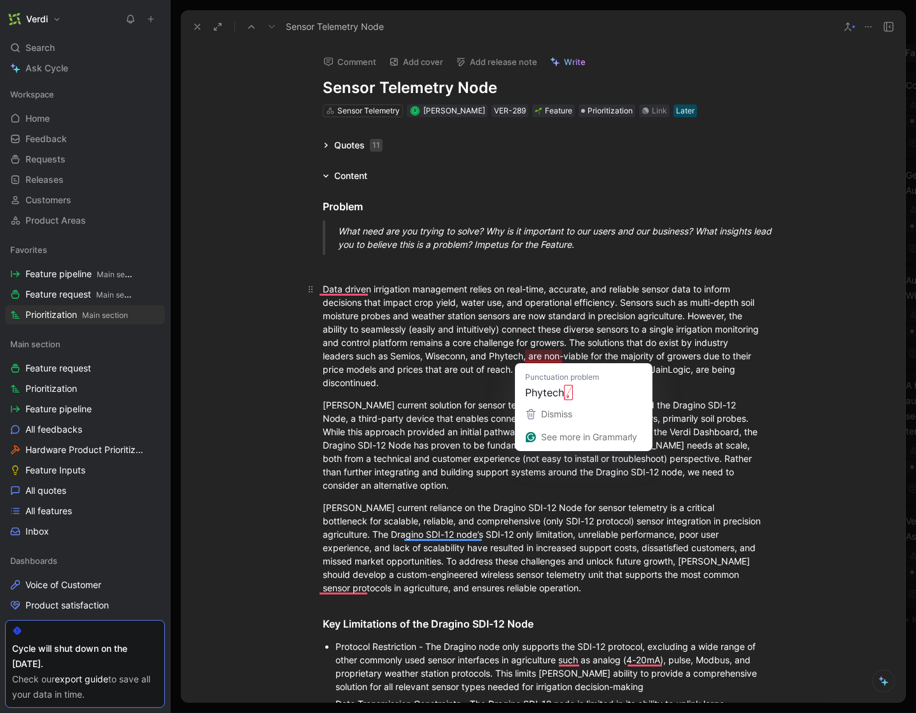
click at [441, 359] on div "Data driven irrigation management relies on real-time, accurate, and reliable s…" at bounding box center [543, 335] width 441 height 107
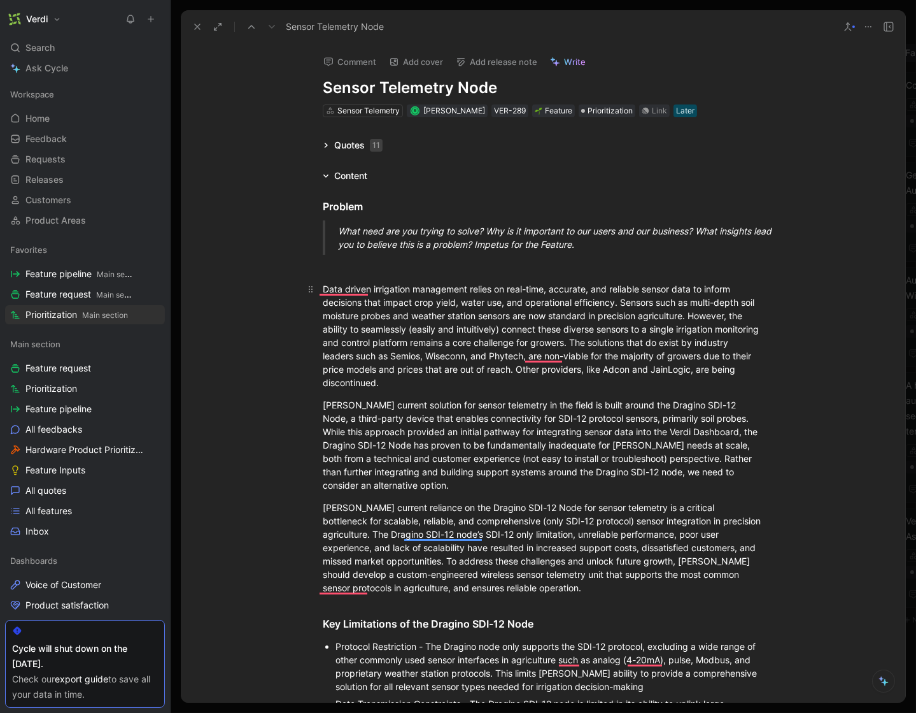
click at [545, 383] on div "Data driven irrigation management relies on real-time, accurate, and reliable s…" at bounding box center [543, 335] width 441 height 107
drag, startPoint x: 365, startPoint y: 405, endPoint x: 420, endPoint y: 404, distance: 54.8
click at [420, 404] on div "[PERSON_NAME] current solution for sensor telemetry in the field is built aroun…" at bounding box center [543, 445] width 441 height 94
click at [430, 459] on div "[PERSON_NAME] current solution for sensor telemetry in the field is built aroun…" at bounding box center [543, 445] width 441 height 94
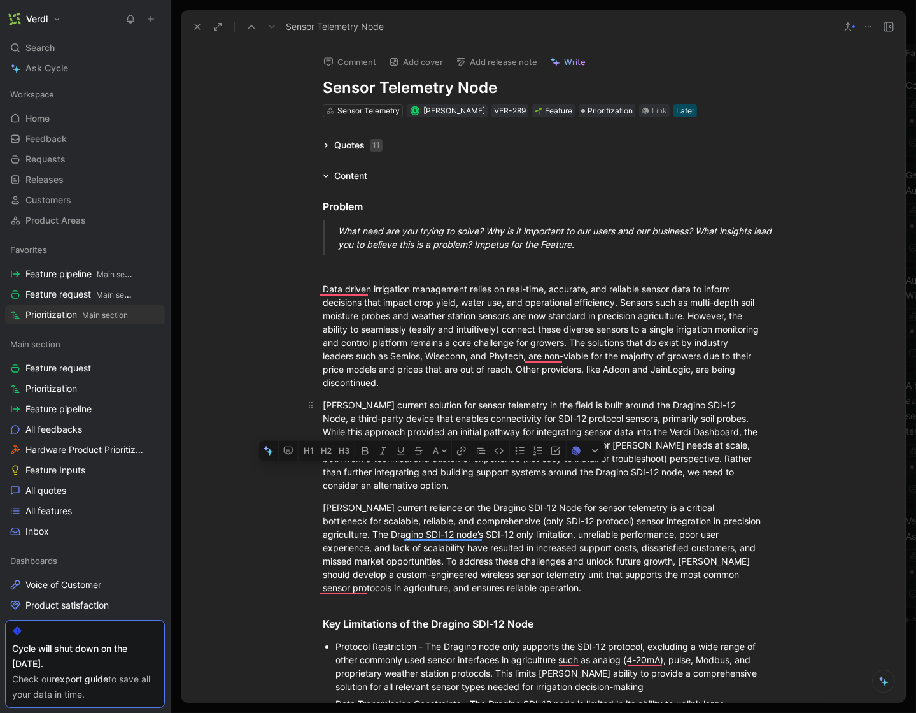
drag, startPoint x: 444, startPoint y: 460, endPoint x: 462, endPoint y: 460, distance: 17.8
click at [462, 460] on div "[PERSON_NAME] current solution for sensor telemetry in the field is built aroun…" at bounding box center [543, 445] width 441 height 94
click at [562, 369] on div "Data driven irrigation management relies on real-time, accurate, and reliable s…" at bounding box center [543, 335] width 441 height 107
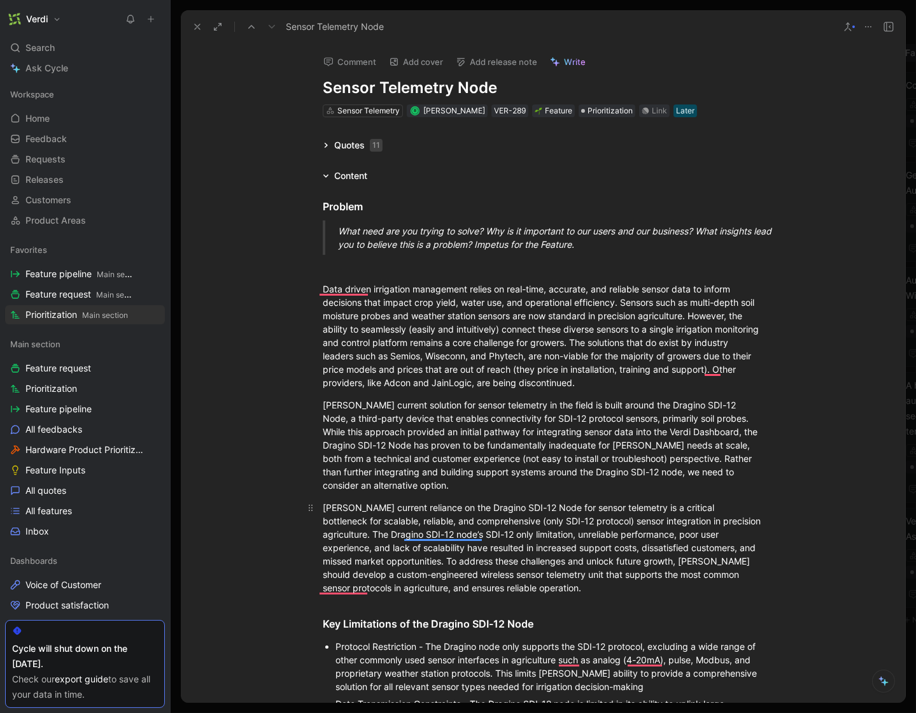
click at [513, 590] on div "[PERSON_NAME] current reliance on the Dragino SDI-12 Node for sensor telemetry …" at bounding box center [543, 548] width 441 height 94
drag, startPoint x: 539, startPoint y: 592, endPoint x: 322, endPoint y: 293, distance: 369.8
copy div "Lore ipsumd sitametcon adipiscing elitse do eius-temp, incididu, utl etdolore m…"
click at [392, 332] on div "Data driven irrigation management relies on real-time, accurate, and reliable s…" at bounding box center [543, 335] width 441 height 107
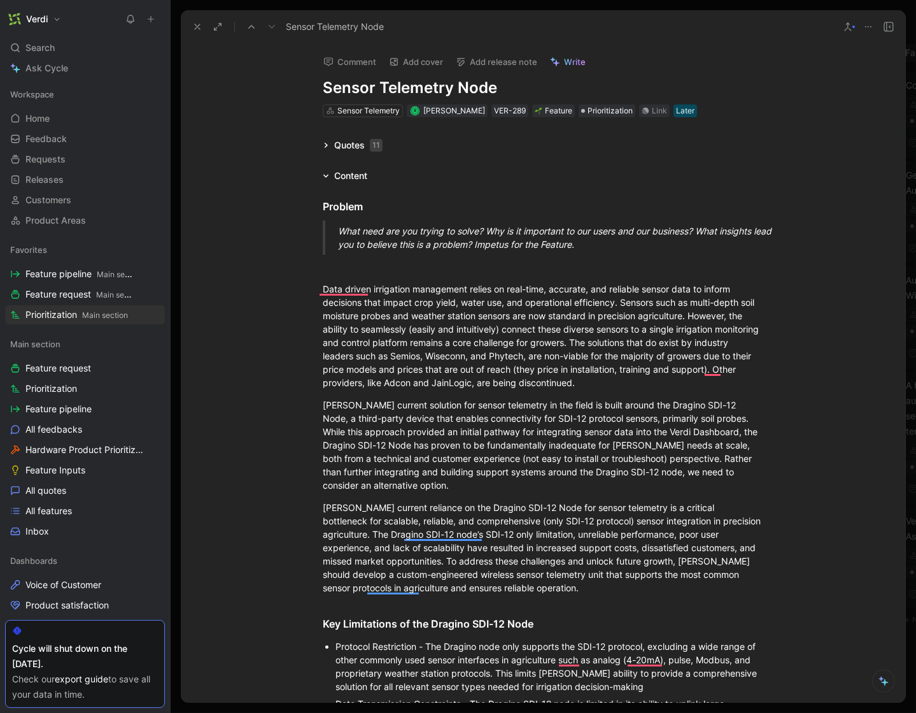
click at [201, 27] on icon at bounding box center [197, 27] width 10 height 10
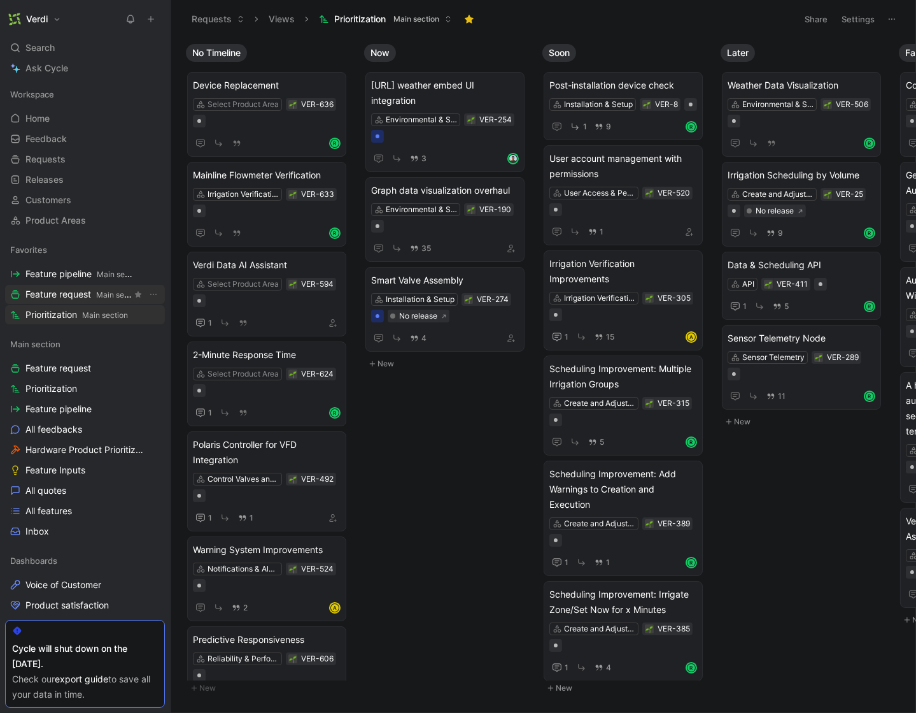
click at [97, 295] on span "Main section" at bounding box center [119, 295] width 46 height 10
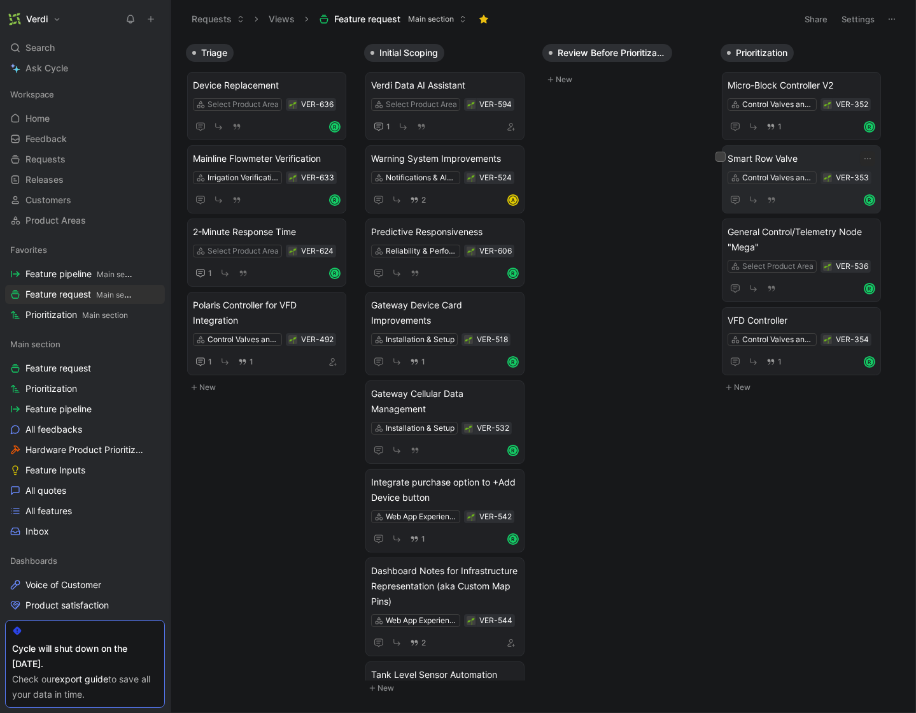
click at [786, 153] on span "Smart Row Valve" at bounding box center [802, 158] width 148 height 15
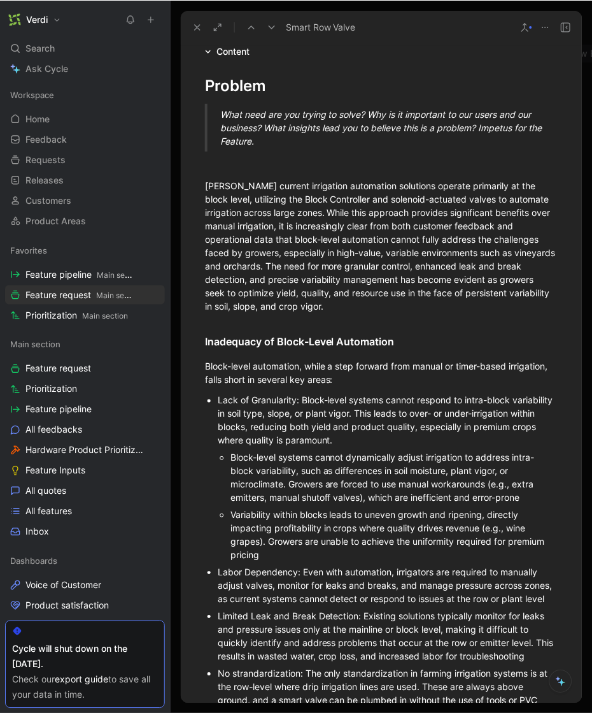
scroll to position [158, 0]
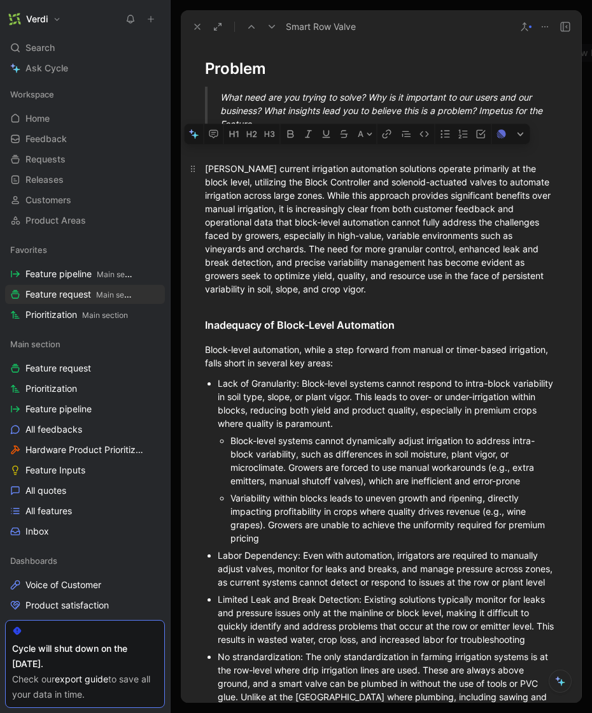
drag, startPoint x: 381, startPoint y: 290, endPoint x: 201, endPoint y: 168, distance: 217.4
click at [201, 168] on p "[PERSON_NAME] current irrigation automation solutions operate primarily at the …" at bounding box center [381, 228] width 401 height 141
click at [378, 292] on div "[PERSON_NAME] current irrigation automation solutions operate primarily at the …" at bounding box center [381, 229] width 353 height 134
click at [226, 181] on div "[PERSON_NAME] current irrigation automation solutions operate primarily at the …" at bounding box center [381, 229] width 353 height 134
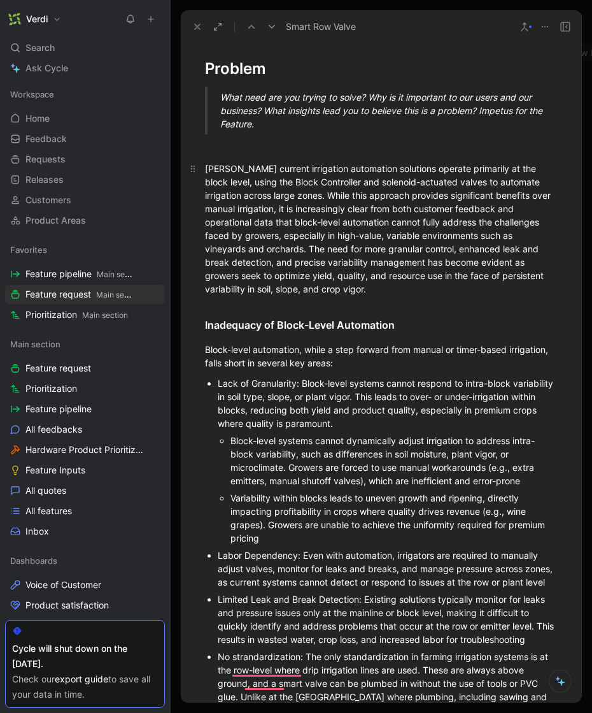
click at [220, 224] on div "[PERSON_NAME] current irrigation automation solutions operate primarily at the …" at bounding box center [381, 229] width 353 height 134
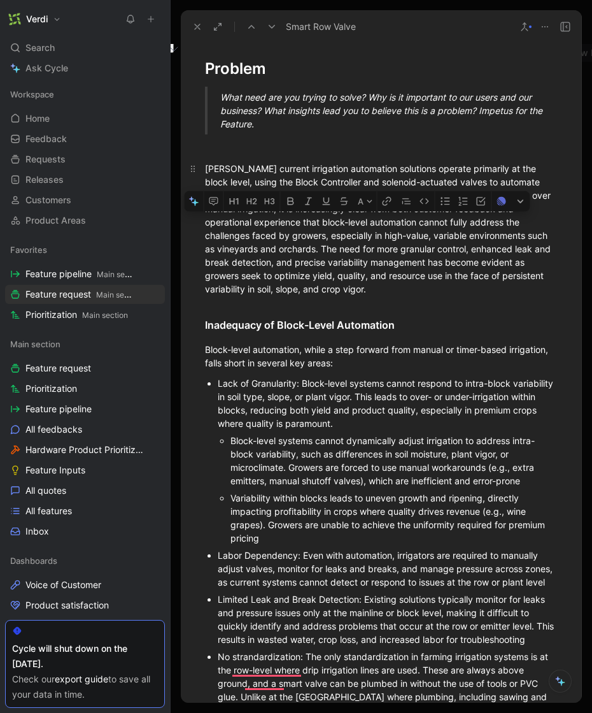
drag, startPoint x: 256, startPoint y: 237, endPoint x: 332, endPoint y: 238, distance: 75.8
click at [332, 238] on div "[PERSON_NAME] current irrigation automation solutions operate primarily at the …" at bounding box center [381, 229] width 353 height 134
drag, startPoint x: 250, startPoint y: 239, endPoint x: 263, endPoint y: 247, distance: 15.2
click at [263, 247] on div "[PERSON_NAME] current irrigation automation solutions operate primarily at the …" at bounding box center [381, 229] width 353 height 134
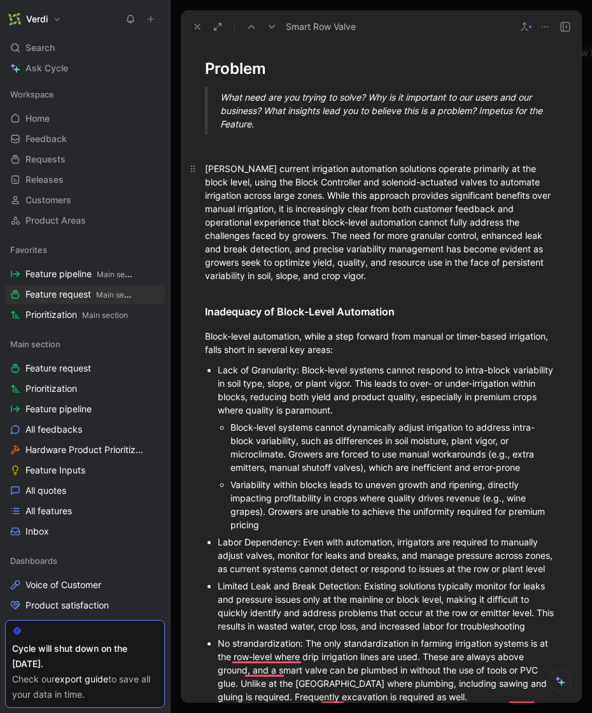
click at [424, 232] on div "[PERSON_NAME] current irrigation automation solutions operate primarily at the …" at bounding box center [381, 222] width 353 height 120
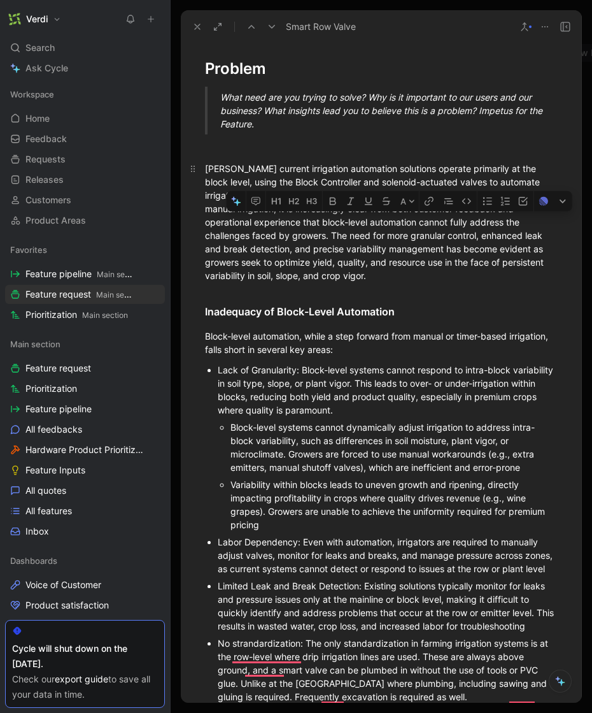
click at [424, 232] on div "[PERSON_NAME] current irrigation automation solutions operate primarily at the …" at bounding box center [381, 222] width 353 height 120
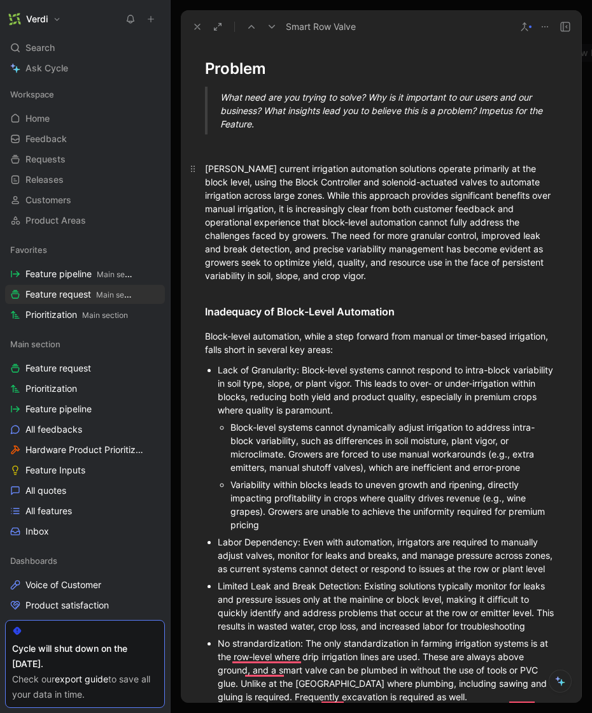
click at [250, 250] on div "[PERSON_NAME] current irrigation automation solutions operate primarily at the …" at bounding box center [381, 222] width 353 height 120
click at [308, 261] on div "[PERSON_NAME] current irrigation automation solutions operate primarily at the …" at bounding box center [381, 222] width 353 height 120
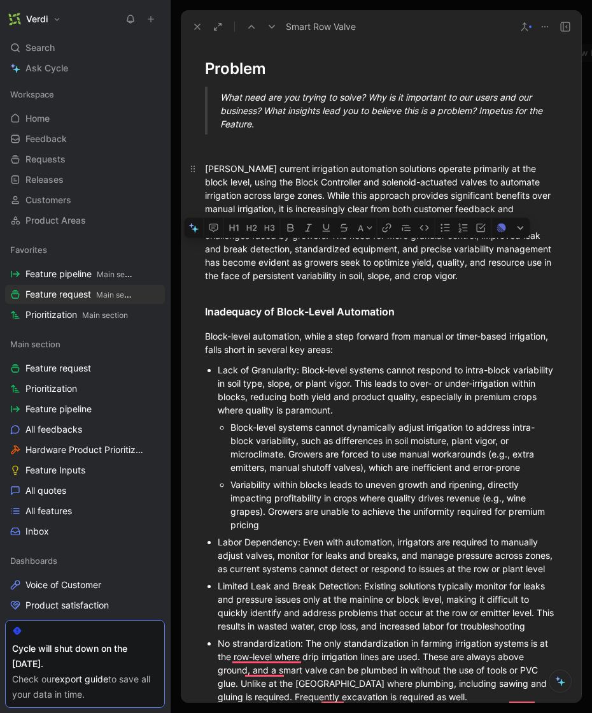
click at [308, 261] on div "[PERSON_NAME] current irrigation automation solutions operate primarily at the …" at bounding box center [381, 222] width 353 height 120
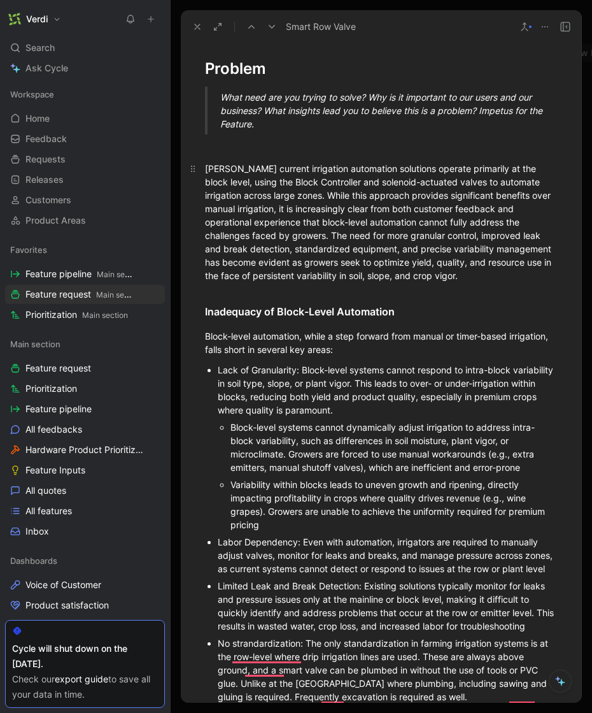
click at [330, 263] on div "[PERSON_NAME] current irrigation automation solutions operate primarily at the …" at bounding box center [381, 222] width 353 height 120
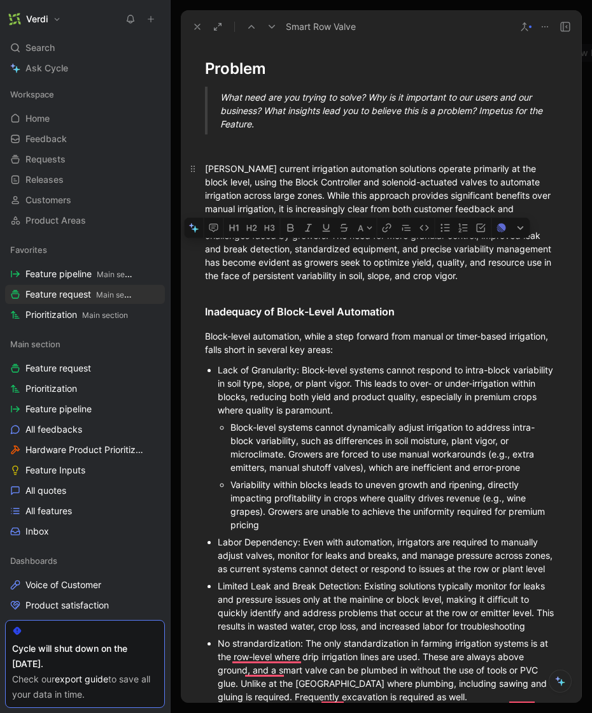
click at [330, 263] on div "[PERSON_NAME] current irrigation automation solutions operate primarily at the …" at bounding box center [381, 222] width 353 height 120
click at [346, 267] on div "[PERSON_NAME] current irrigation automation solutions operate primarily at the …" at bounding box center [381, 222] width 353 height 120
drag, startPoint x: 273, startPoint y: 263, endPoint x: 281, endPoint y: 264, distance: 8.3
click at [281, 264] on div "[PERSON_NAME] current irrigation automation solutions operate primarily at the …" at bounding box center [381, 222] width 353 height 120
click at [274, 263] on div "[PERSON_NAME] current irrigation automation solutions operate primarily at the …" at bounding box center [381, 222] width 353 height 120
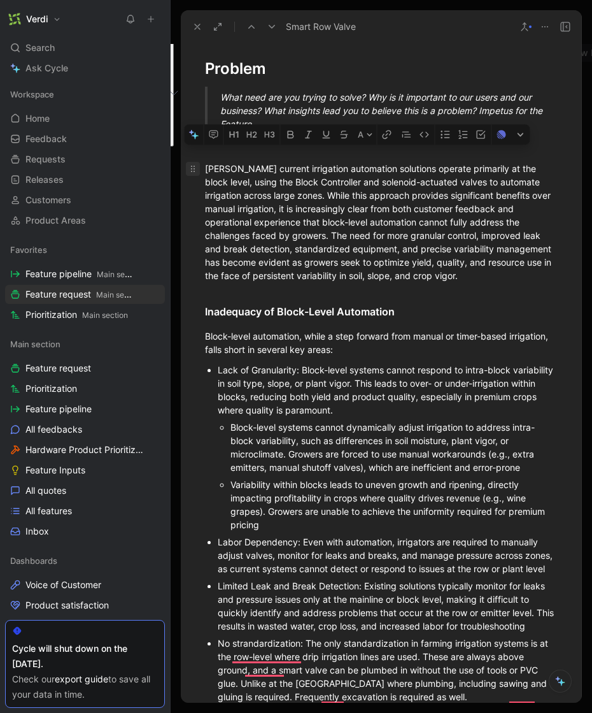
drag, startPoint x: 273, startPoint y: 264, endPoint x: 199, endPoint y: 169, distance: 120.6
click at [199, 169] on p "[PERSON_NAME] current irrigation automation solutions operate primarily at the …" at bounding box center [381, 222] width 401 height 128
copy div "[PERSON_NAME] current irrigation automation solutions operate primarily at the …"
click at [167, 25] on button at bounding box center [169, 19] width 18 height 18
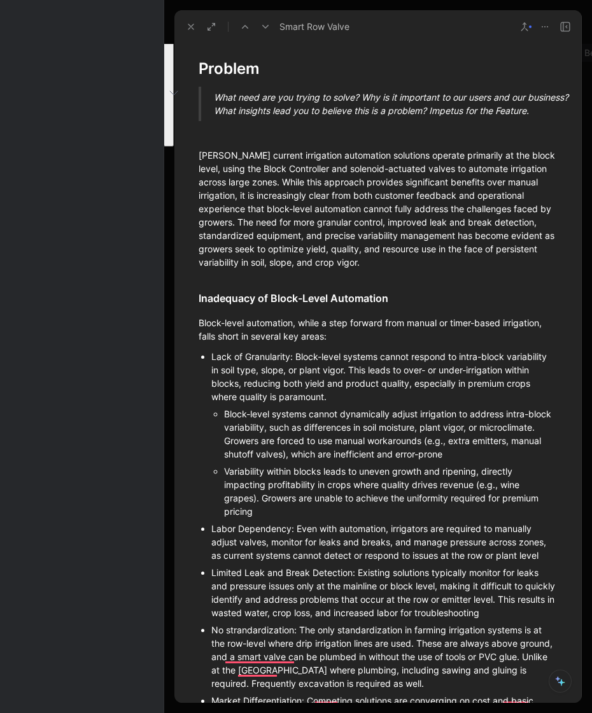
scroll to position [141, 0]
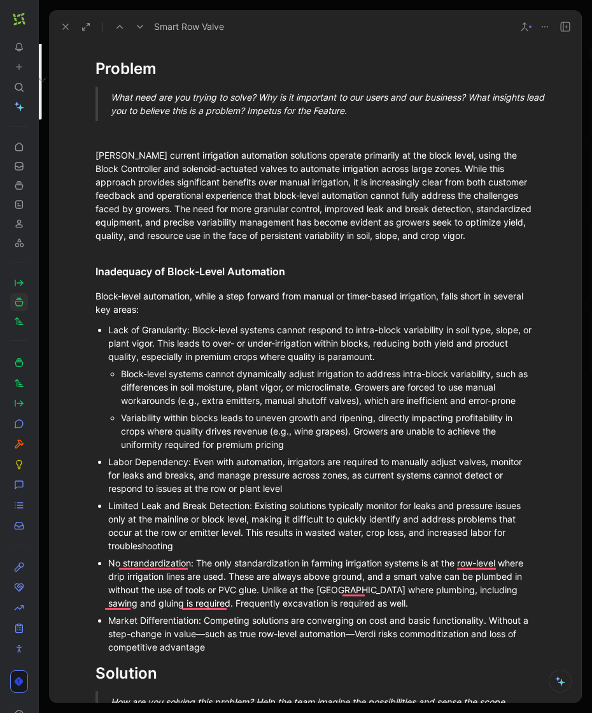
click at [58, 24] on button at bounding box center [66, 27] width 18 height 18
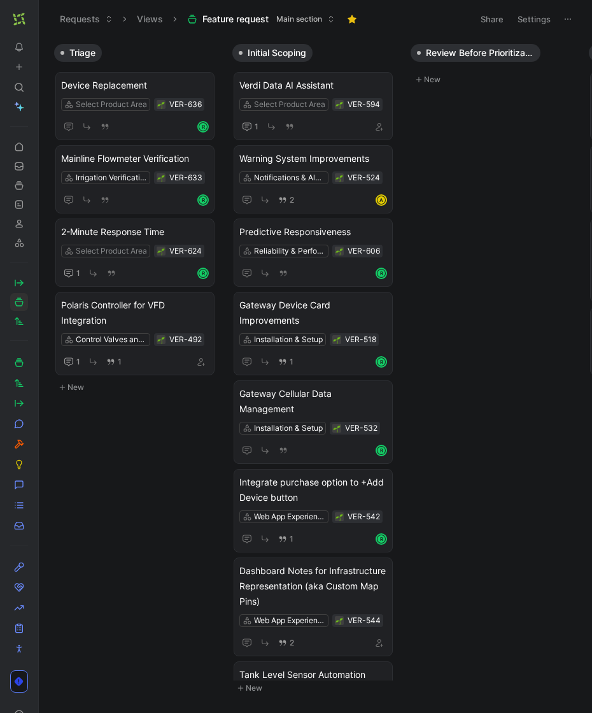
scroll to position [0, 180]
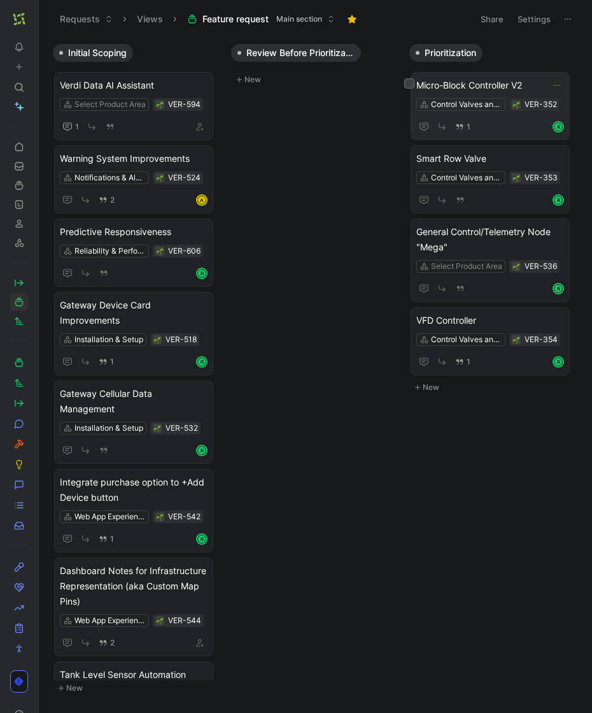
click at [509, 81] on span "Micro-Block Controller V2" at bounding box center [490, 85] width 148 height 15
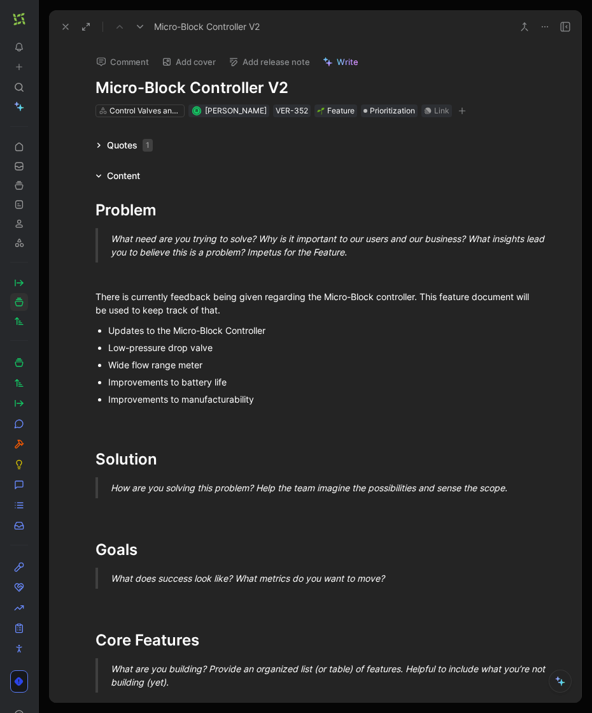
click at [309, 88] on h1 "Micro-Block Controller V2" at bounding box center [316, 88] width 441 height 20
click at [167, 297] on div "There is currently feedback being given regarding the Micro-Block controller. T…" at bounding box center [316, 303] width 441 height 27
click at [220, 364] on div "Wide flow range meter" at bounding box center [322, 364] width 428 height 13
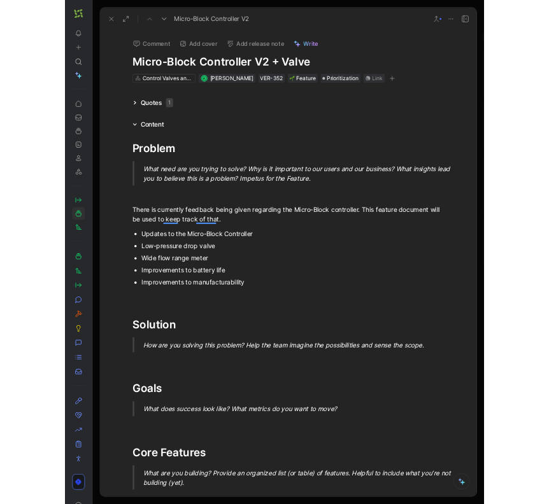
scroll to position [0, 180]
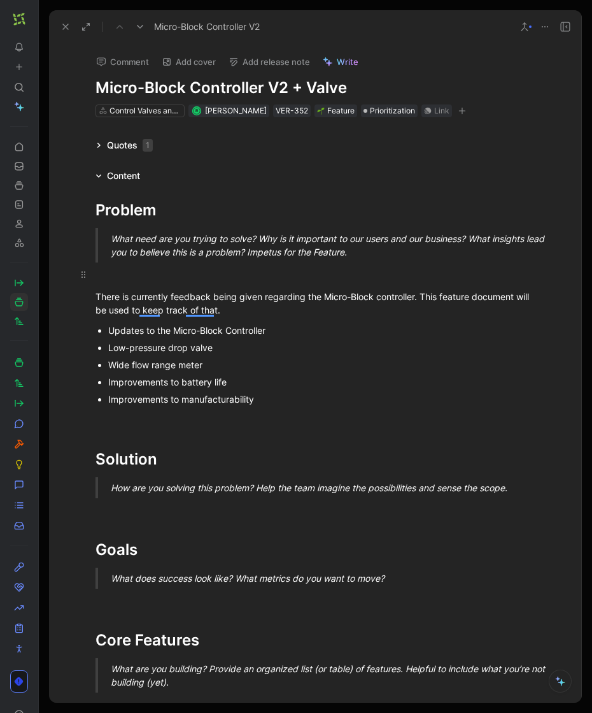
click at [353, 271] on div "To enrich screen reader interactions, please activate Accessibility in Grammarl…" at bounding box center [316, 273] width 441 height 13
click at [394, 264] on p "To enrich screen reader interactions, please activate Accessibility in Grammarl…" at bounding box center [315, 274] width 489 height 21
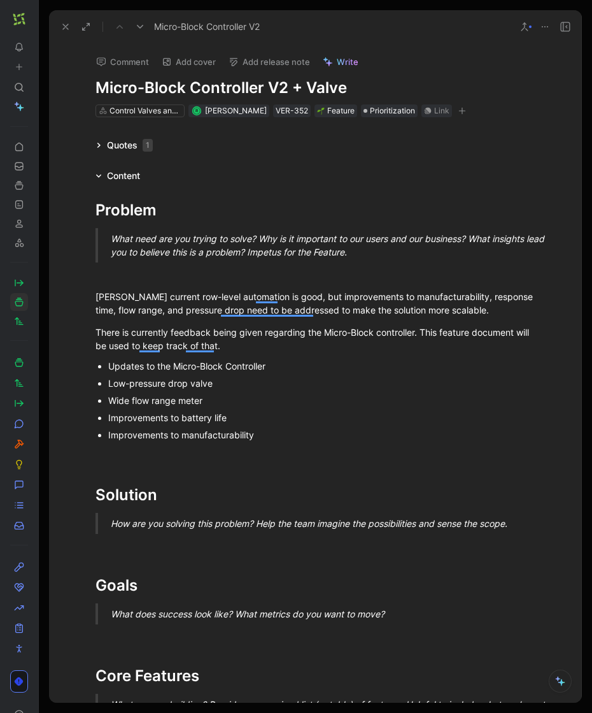
click at [59, 24] on button at bounding box center [66, 27] width 18 height 18
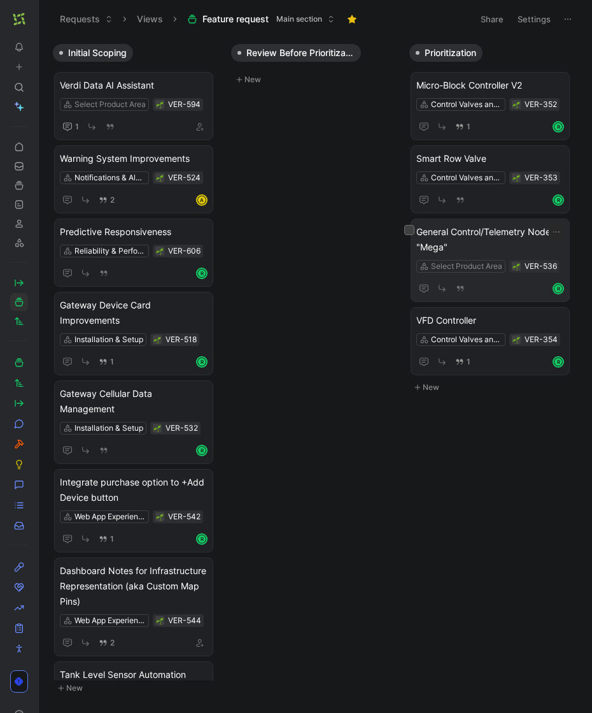
click at [514, 238] on span "General Control/Telemetry Node "Mega"" at bounding box center [490, 239] width 148 height 31
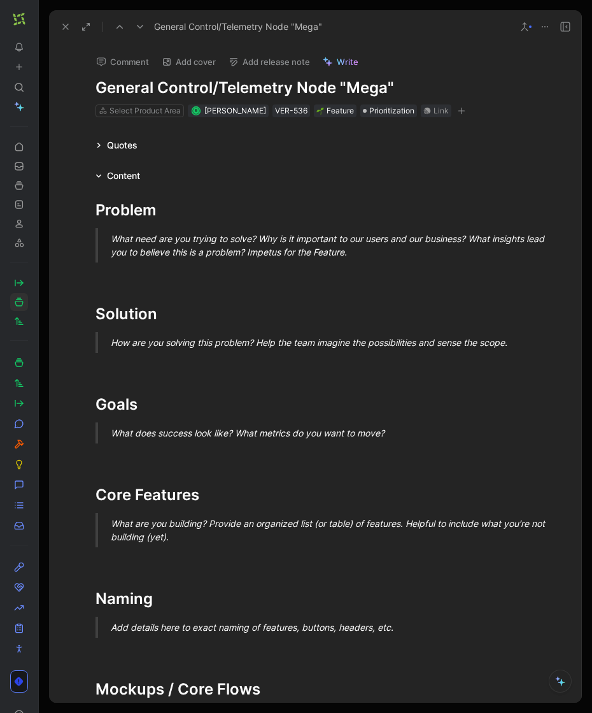
click at [136, 285] on div "Problem What need are you trying to solve? Why is it important to our users and…" at bounding box center [315, 594] width 533 height 823
